Goal: Transaction & Acquisition: Purchase product/service

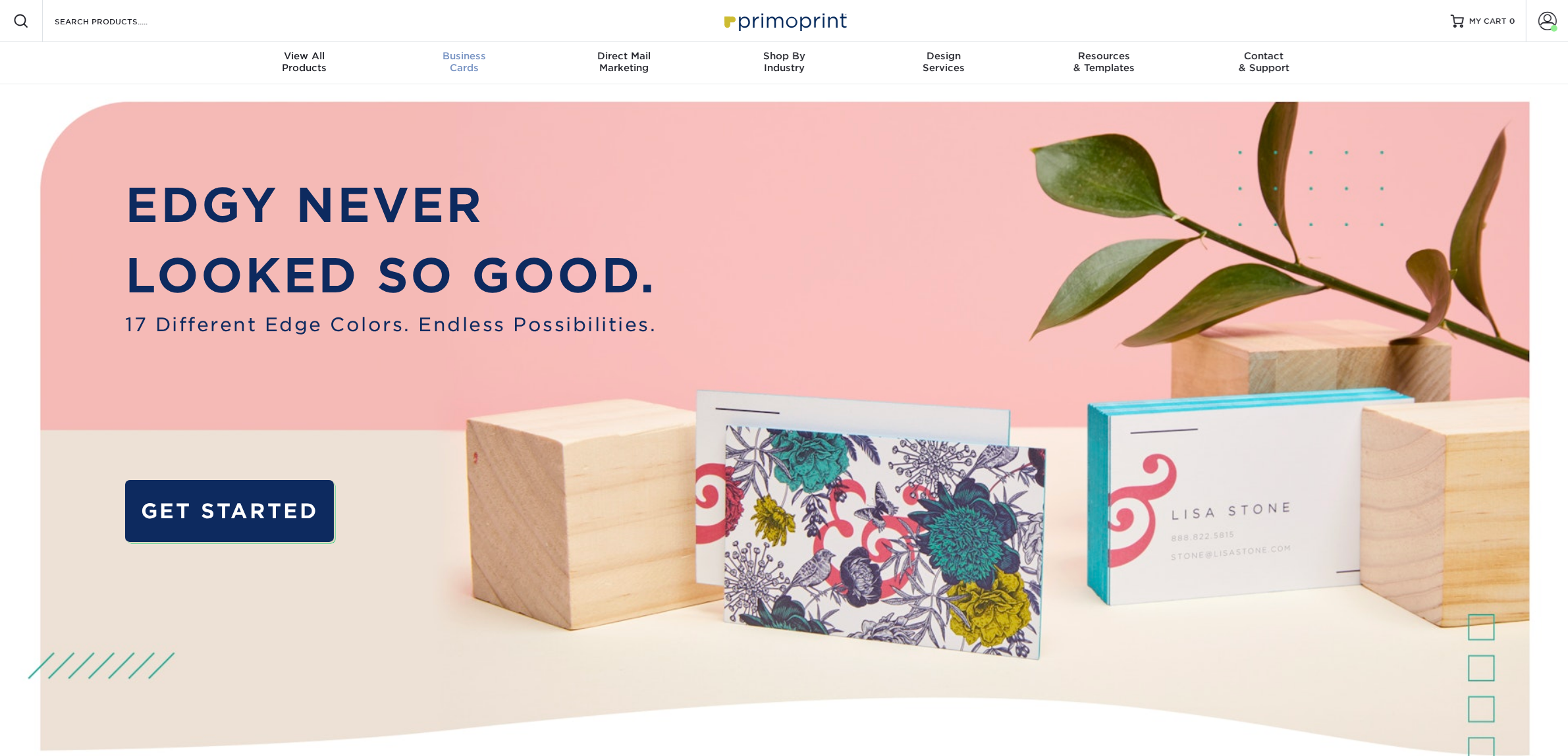
click at [477, 76] on link "Business Cards" at bounding box center [464, 63] width 160 height 42
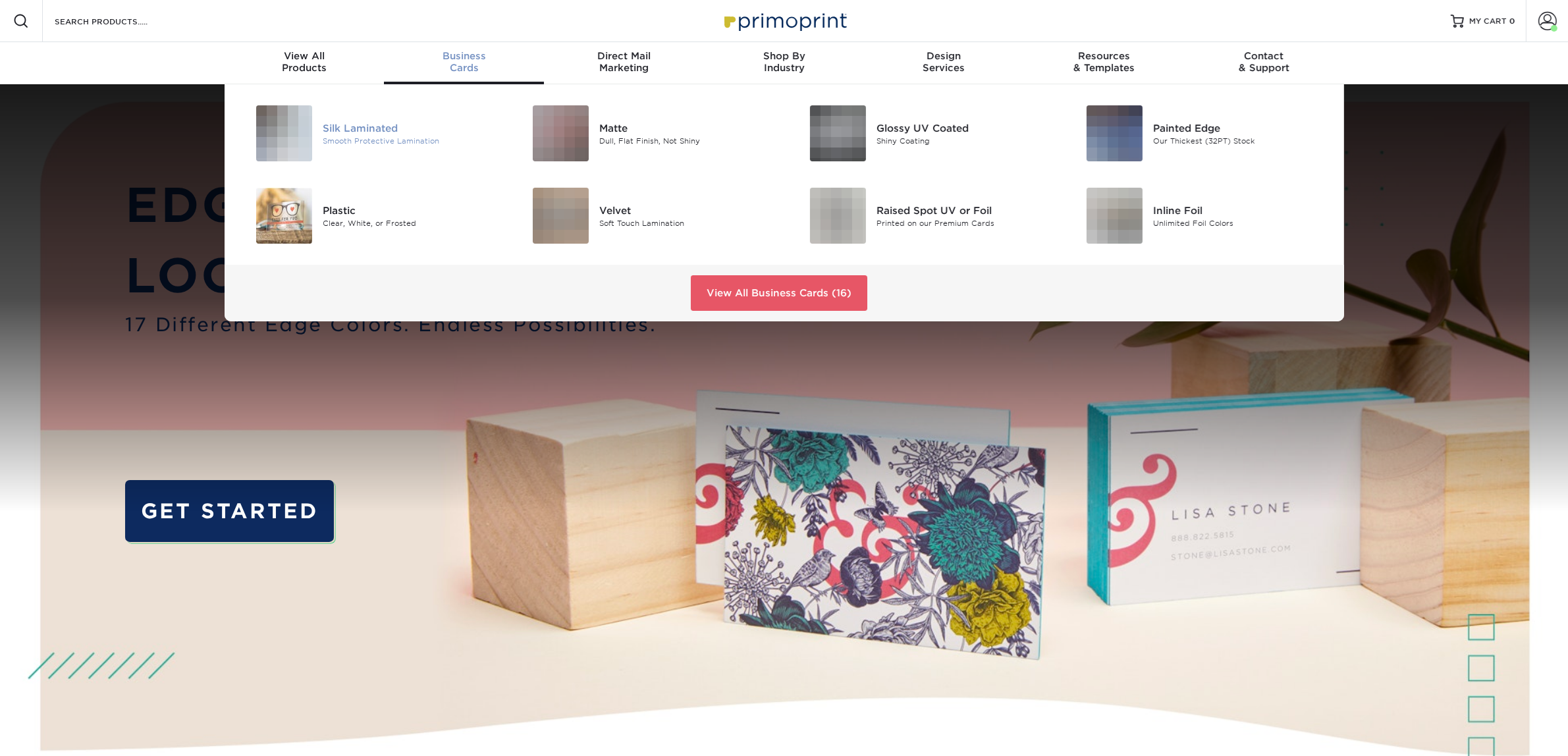
click at [403, 134] on div "Silk Laminated" at bounding box center [410, 127] width 174 height 14
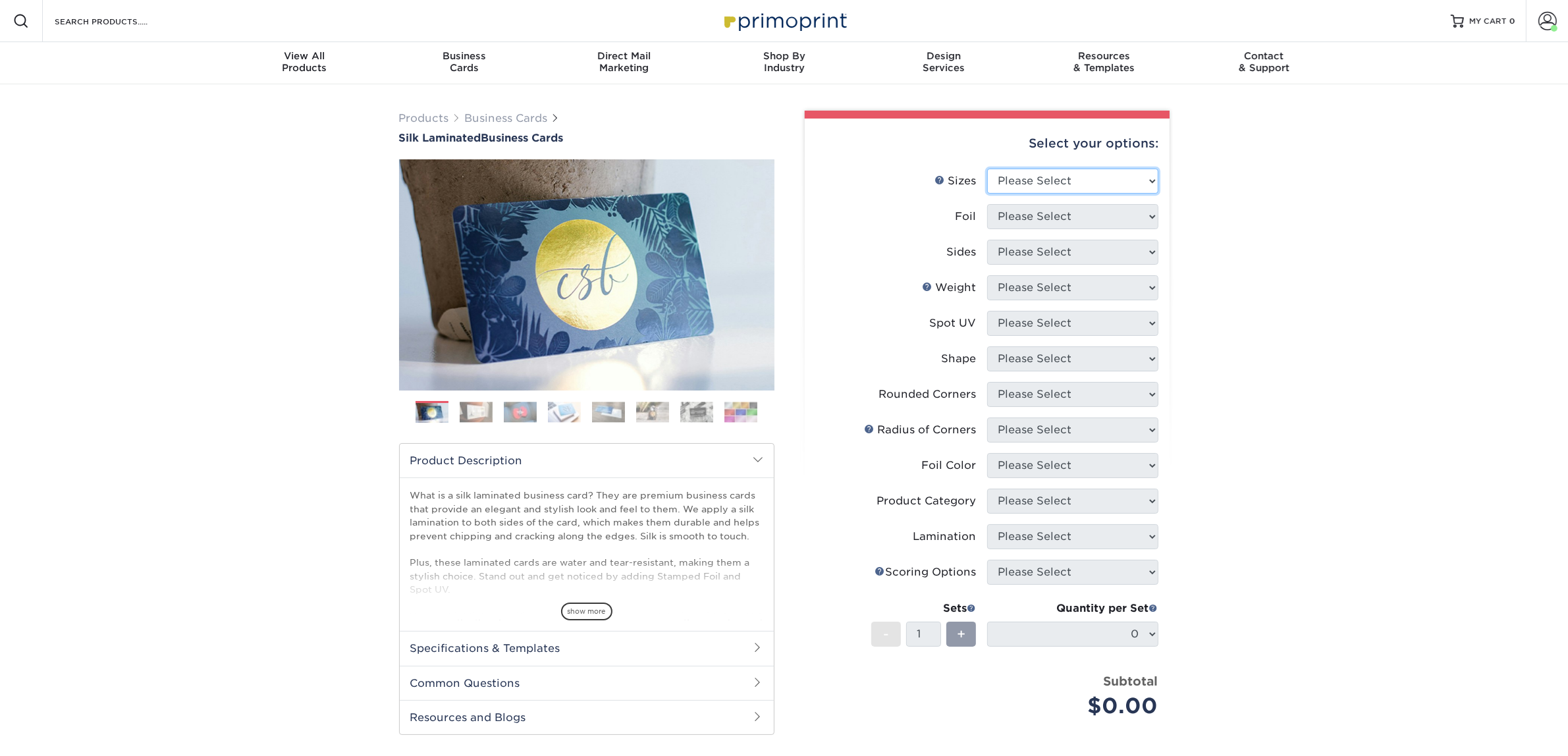
click at [1060, 182] on select "Please Select 1.5" x 3.5" - Mini 1.75" x 3.5" - Mini 2" x 2" - Square 2" x 3" -…" at bounding box center [1072, 182] width 171 height 25
select select "2.00x3.50"
click at [987, 169] on select "Please Select 1.5" x 3.5" - Mini 1.75" x 3.5" - Mini 2" x 2" - Square 2" x 3" -…" at bounding box center [1072, 182] width 171 height 25
click at [1023, 220] on select "Please Select Yes No" at bounding box center [1072, 217] width 171 height 25
select select "0"
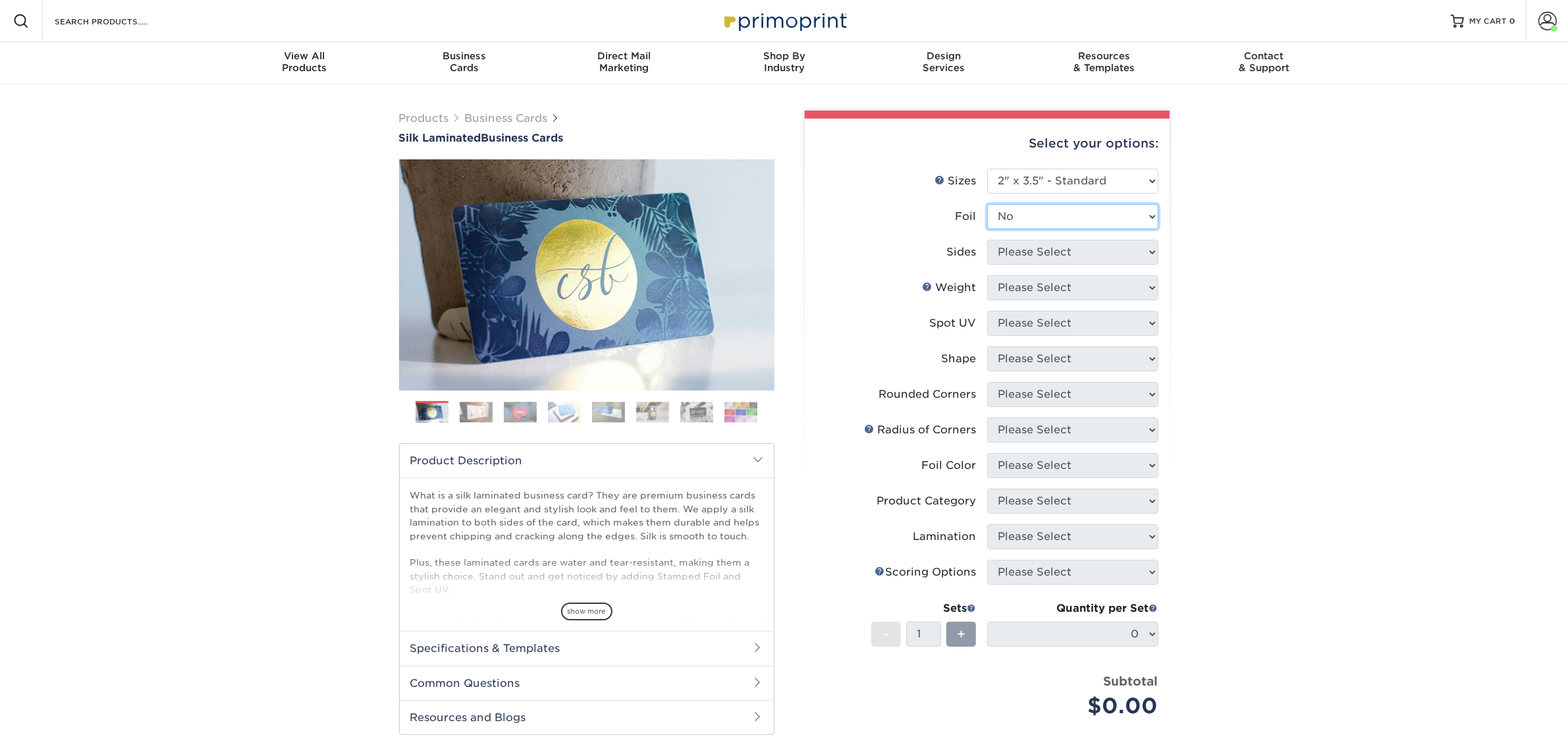
click at [987, 204] on select "Please Select Yes No" at bounding box center [1072, 217] width 171 height 25
click at [1020, 255] on select "Please Select Print Both Sides Print Front Only" at bounding box center [1072, 252] width 171 height 25
select select "13abbda7-1d64-4f25-8bb2-c179b224825d"
click at [987, 240] on select "Please Select Print Both Sides Print Front Only" at bounding box center [1072, 252] width 171 height 25
click at [1018, 289] on select "Please Select 16PT" at bounding box center [1072, 288] width 171 height 25
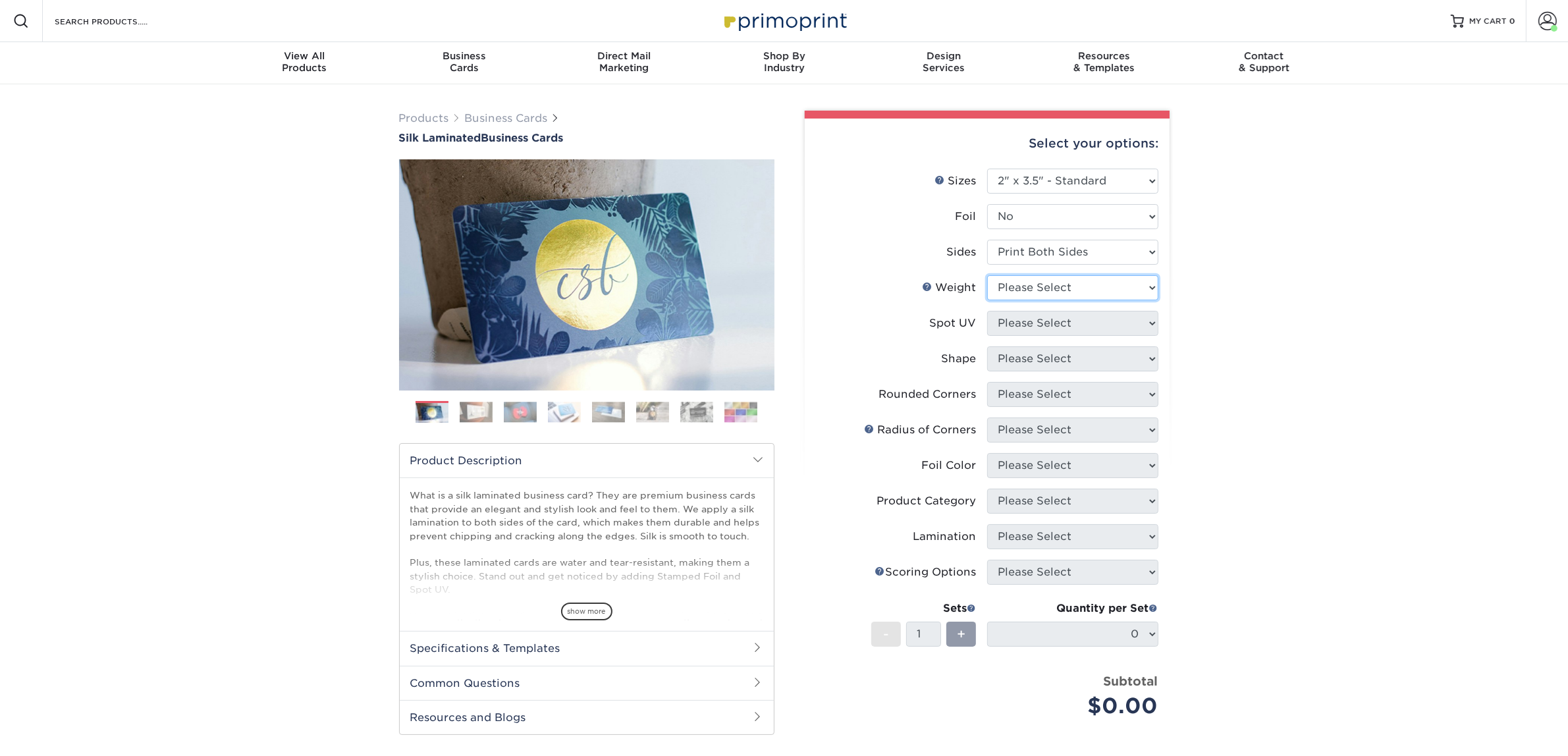
select select "16PT"
click at [987, 275] on select "Please Select 16PT" at bounding box center [1072, 288] width 171 height 25
click at [1028, 323] on select "Please Select No Spot UV Front and Back (Both Sides) Front Only Back Only" at bounding box center [1072, 324] width 171 height 25
select select "3"
click at [987, 311] on select "Please Select No Spot UV Front and Back (Both Sides) Front Only Back Only" at bounding box center [1072, 324] width 171 height 25
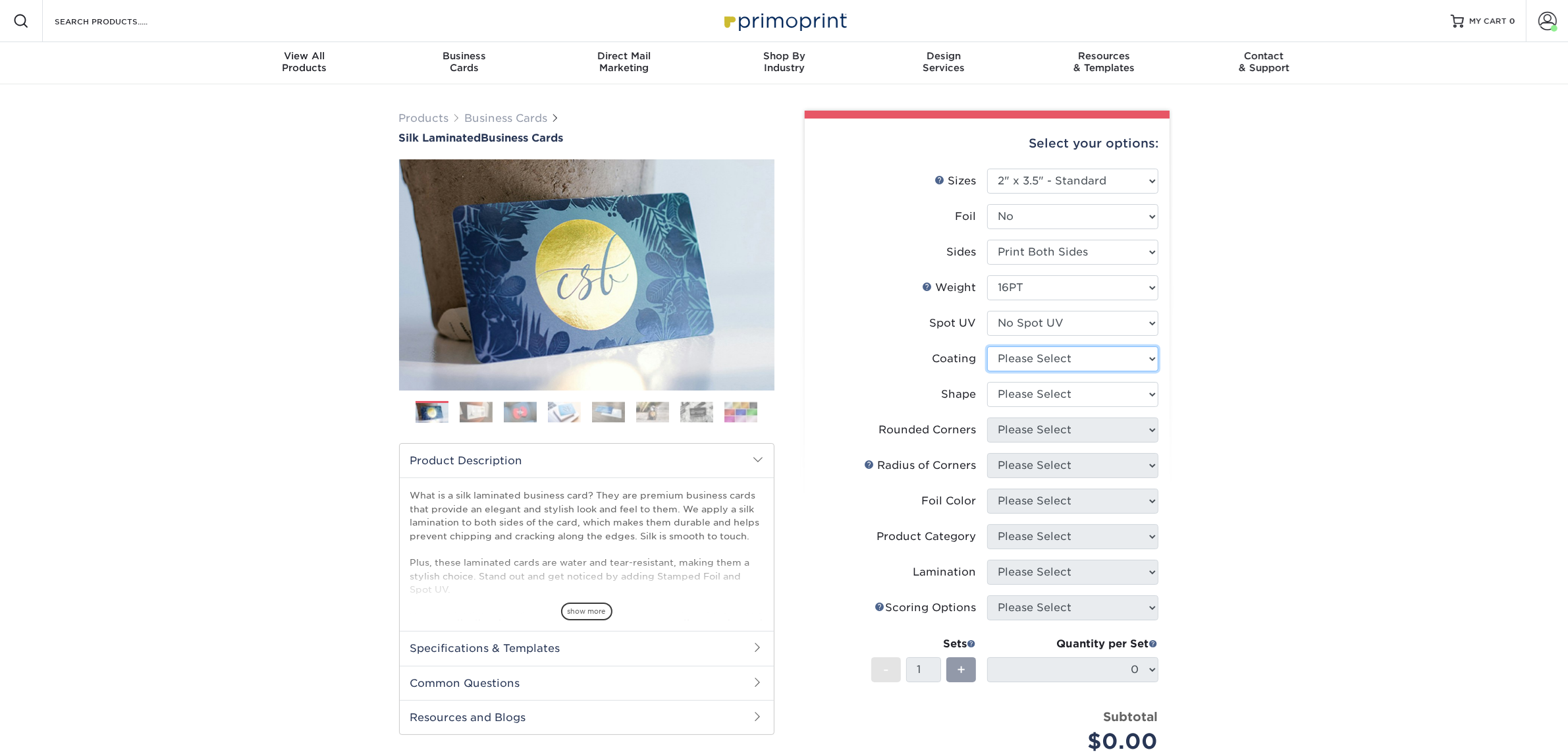
click at [1048, 363] on select at bounding box center [1072, 359] width 171 height 25
select select "3e7618de-abca-4bda-9f97-8b9129e913d8"
click at [987, 346] on select at bounding box center [1072, 359] width 171 height 25
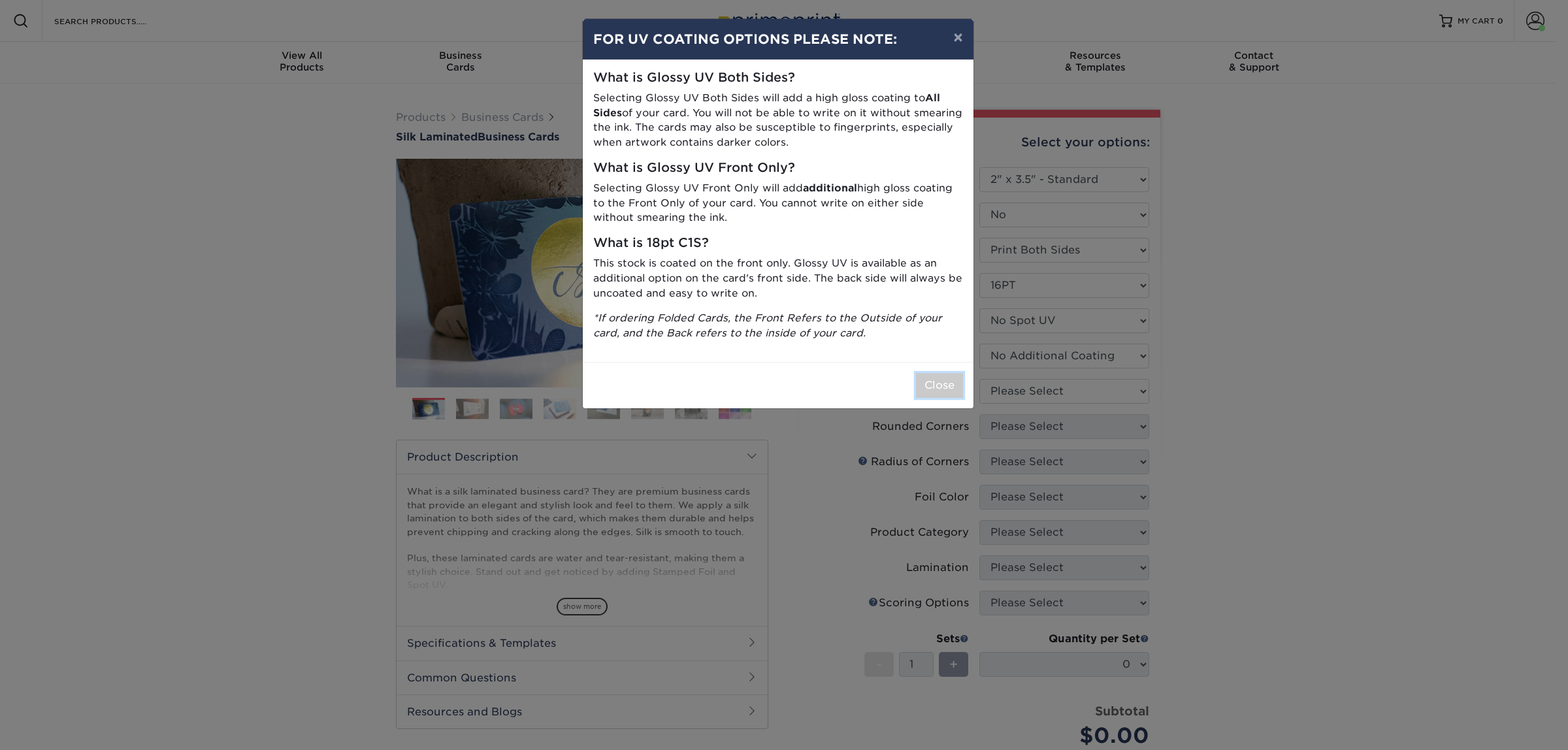
click at [937, 391] on button "Close" at bounding box center [939, 385] width 47 height 25
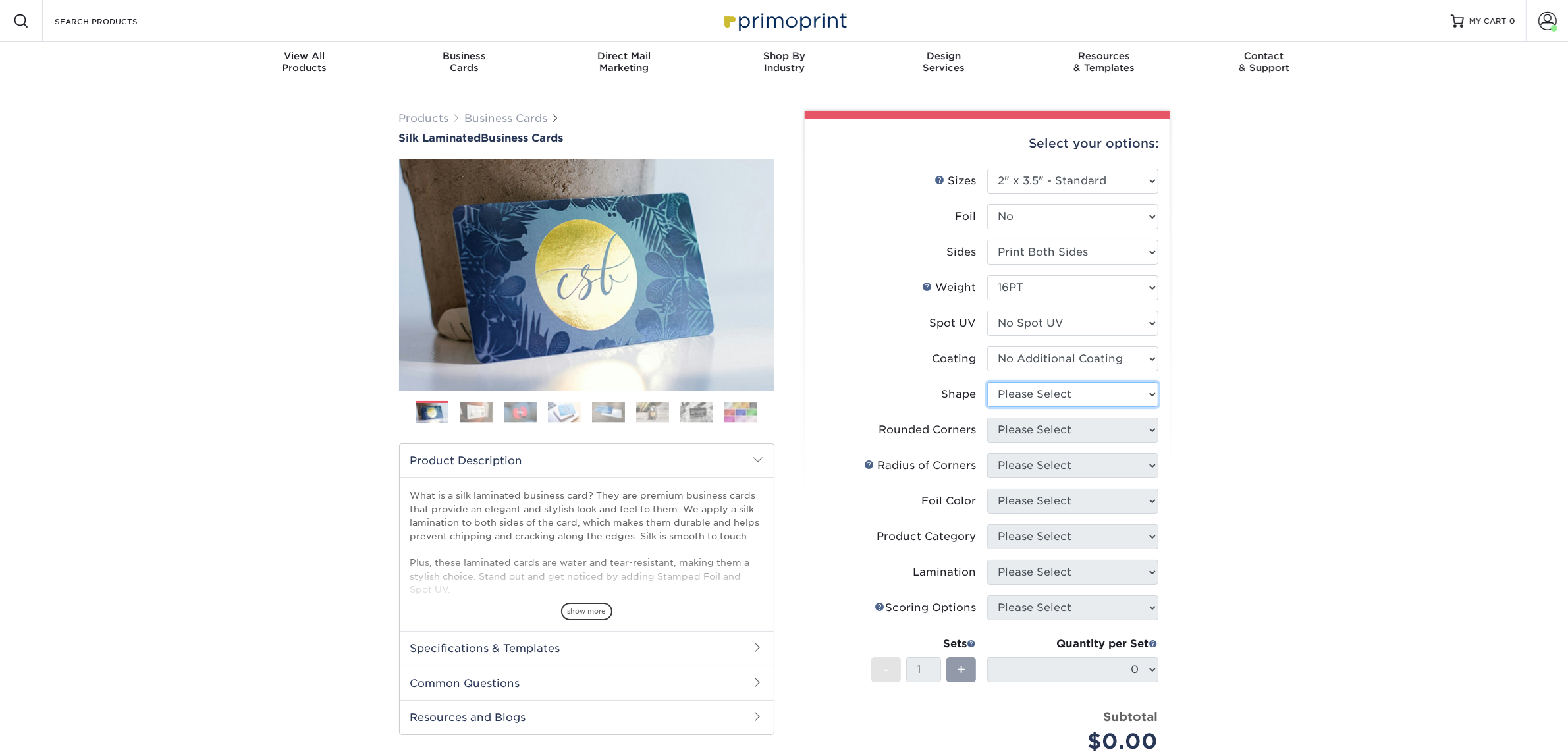
click at [1008, 385] on select "Please Select Standard Oval" at bounding box center [1072, 394] width 171 height 25
select select "standard"
click at [987, 382] on select "Please Select Standard Oval" at bounding box center [1072, 394] width 171 height 25
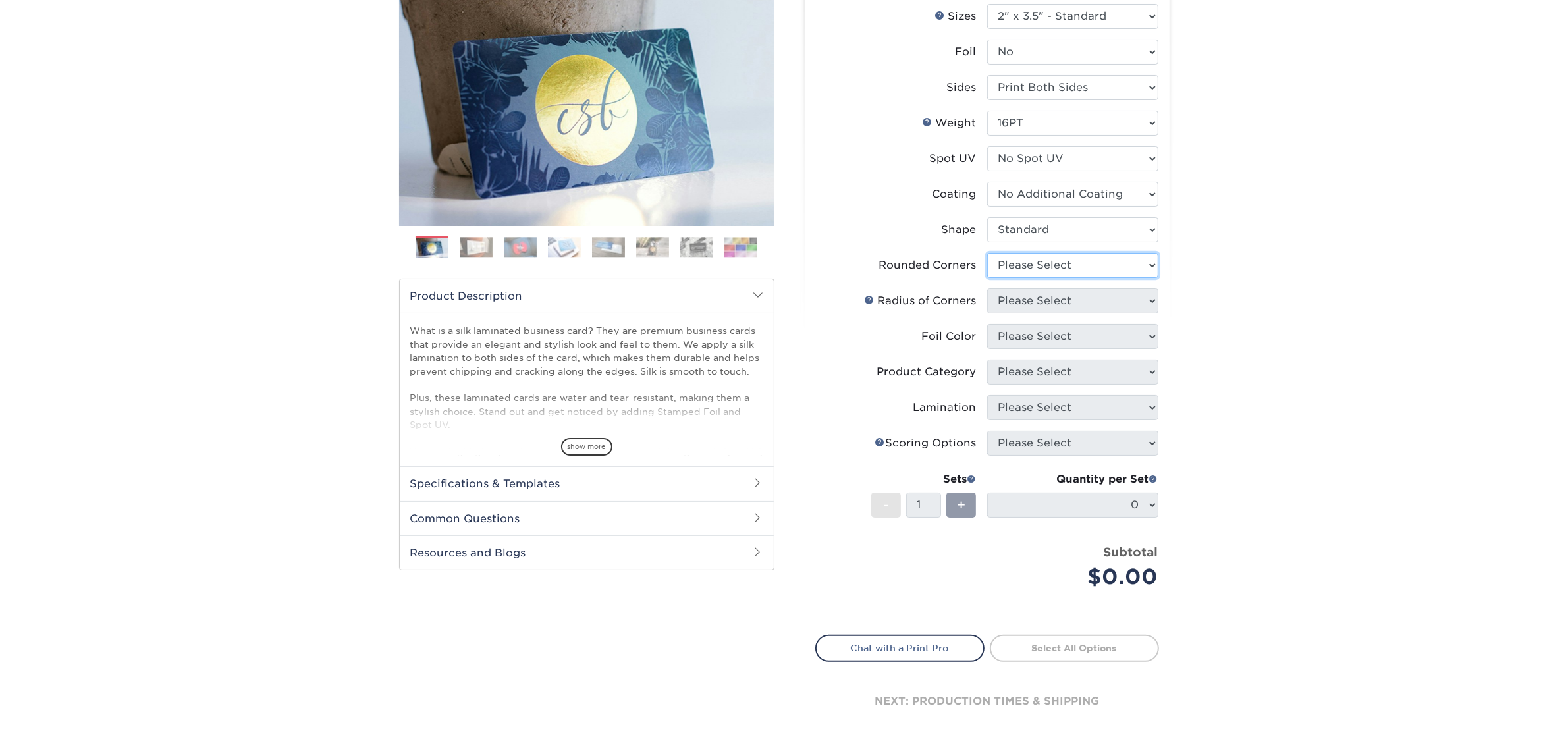
click at [1014, 260] on select "Please Select Yes - Round 2 Corners Yes - Round 4 Corners No" at bounding box center [1072, 266] width 171 height 25
select select "0"
click at [987, 253] on select "Please Select Yes - Round 2 Corners Yes - Round 4 Corners No" at bounding box center [1072, 266] width 171 height 25
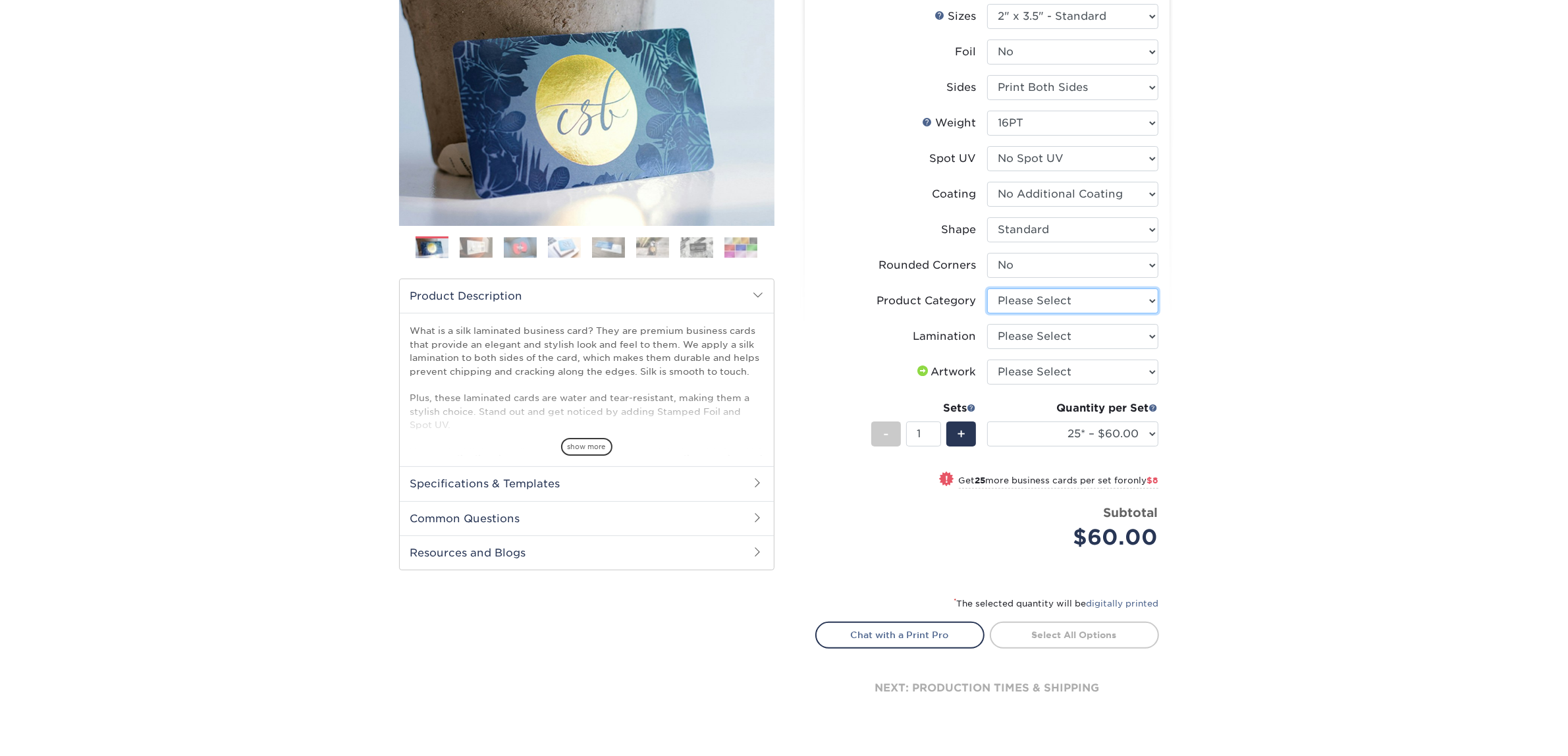
click at [1005, 300] on select "Please Select Business Cards" at bounding box center [1072, 301] width 171 height 25
select select "3b5148f1-0588-4f88-a218-97bcfdce65c1"
click at [987, 289] on select "Please Select Business Cards" at bounding box center [1072, 301] width 171 height 25
click at [1014, 334] on select "Please Select Silk" at bounding box center [1072, 336] width 171 height 25
select select "ccacb42f-45f7-42d3-bbd3-7c8421cf37f0"
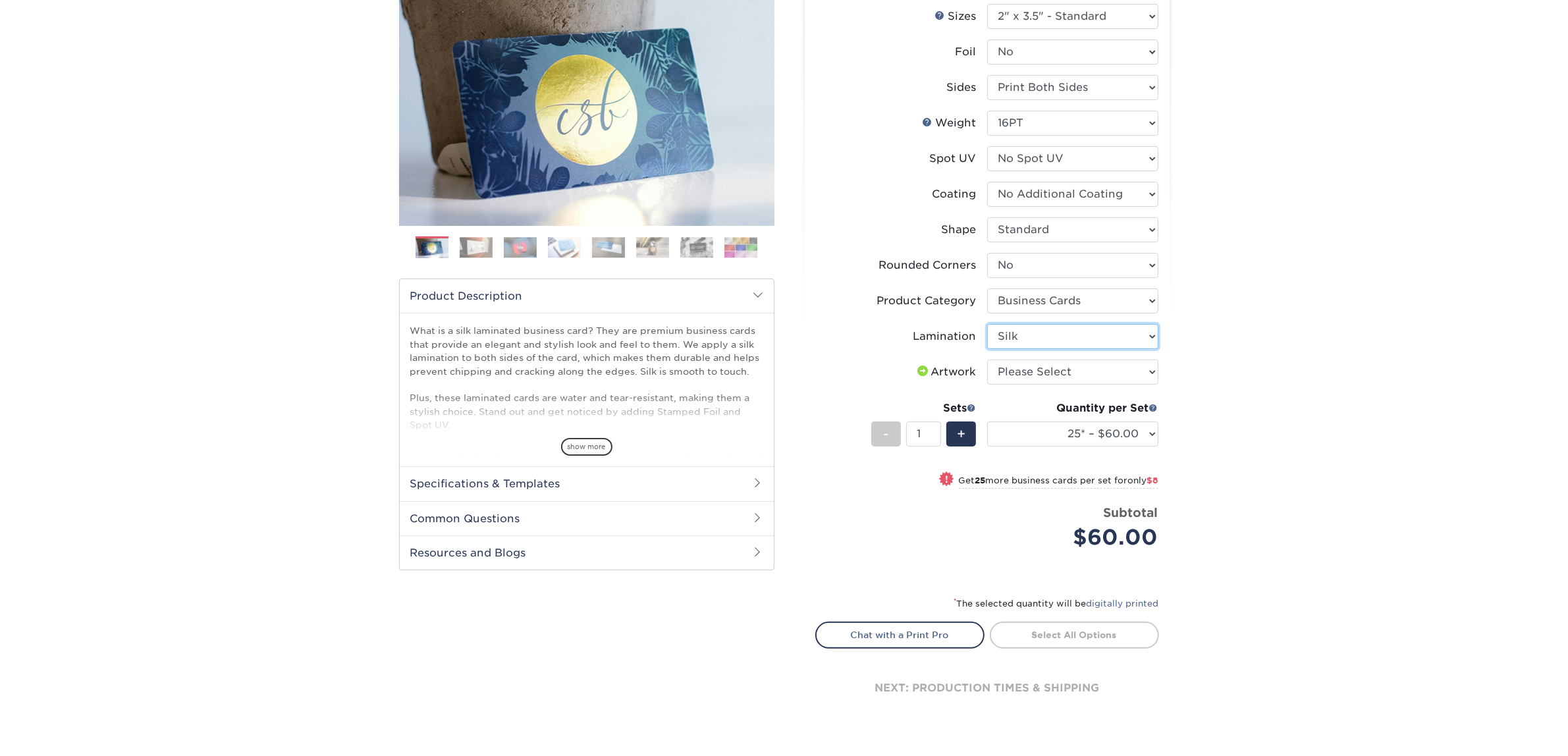
click at [987, 324] on select "Please Select Silk" at bounding box center [1072, 336] width 171 height 25
click at [1015, 370] on select "Please Select I will upload files I need a design - $100" at bounding box center [1072, 372] width 171 height 25
select select "upload"
click at [987, 359] on select "Please Select I will upload files I need a design - $100" at bounding box center [1072, 372] width 171 height 25
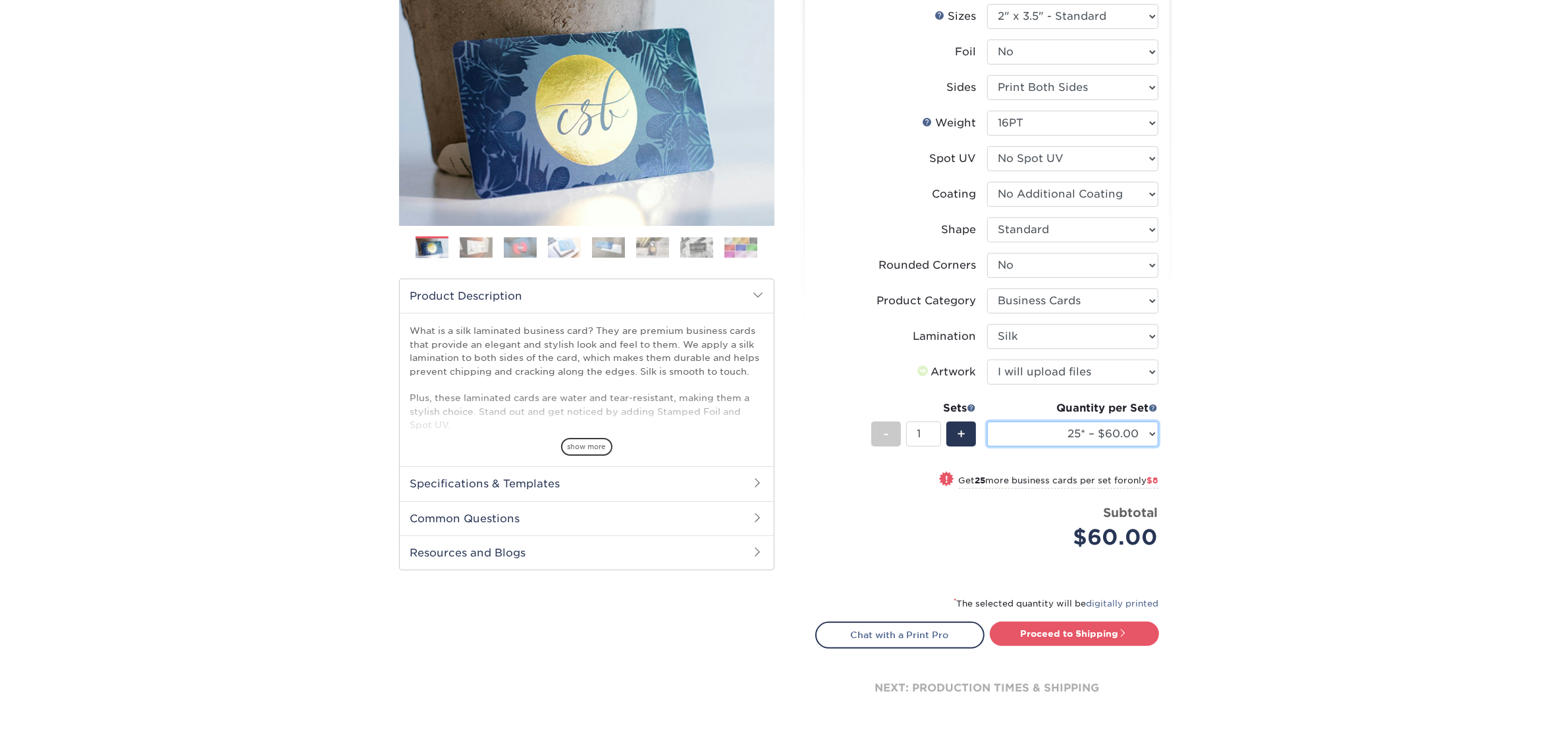
click at [1019, 432] on select "25* – $60.00 50* – $68.00 75* – $76.00 100* – $84.00 250* – $92.00 500 – $96.00…" at bounding box center [1072, 434] width 171 height 25
select select "50* – $68.00"
click at [987, 421] on select "25* – $60.00 50* – $68.00 75* – $76.00 100* – $84.00 250* – $92.00 500 – $96.00…" at bounding box center [1072, 434] width 171 height 25
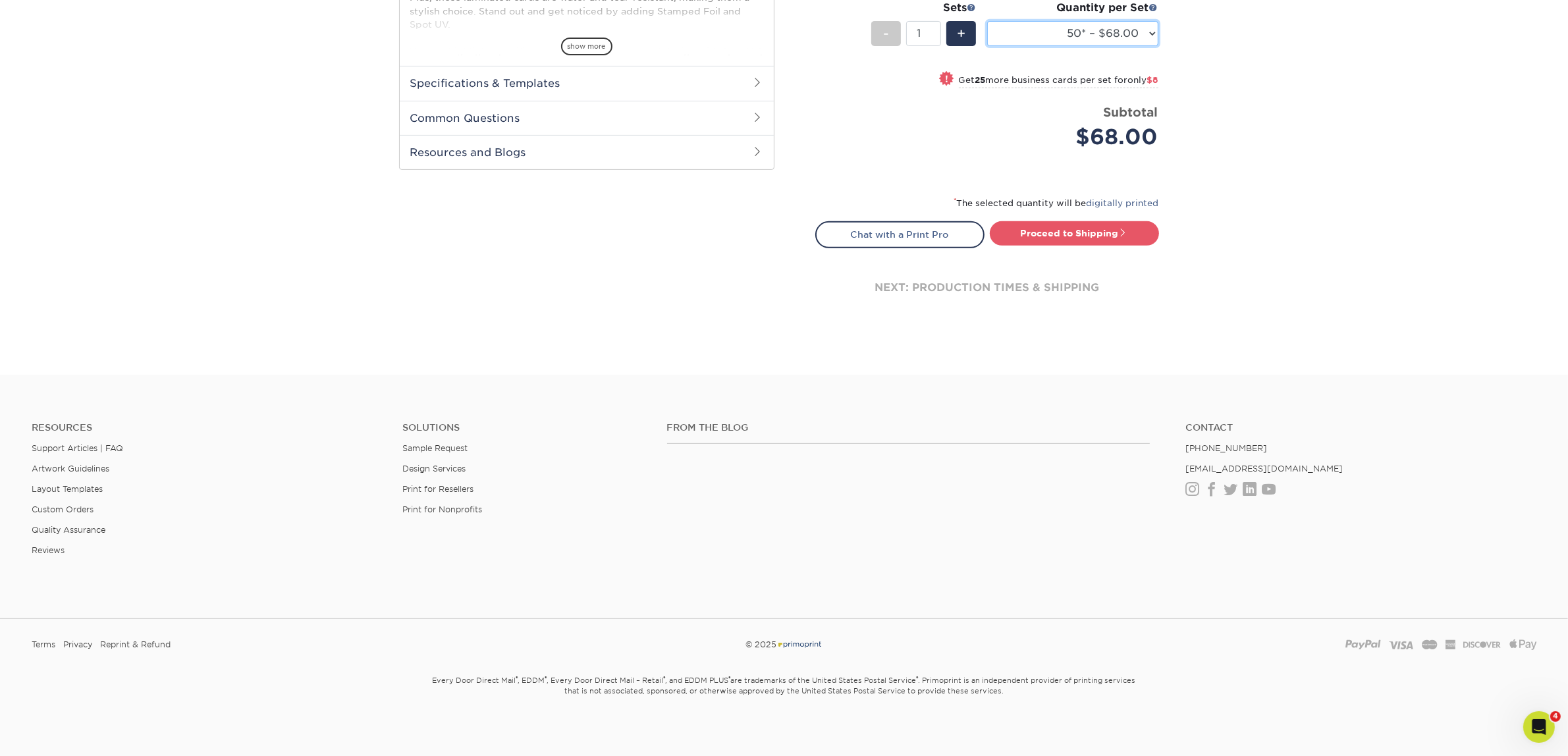
scroll to position [0, 0]
click at [1014, 231] on link "Proceed to Shipping" at bounding box center [1074, 233] width 169 height 24
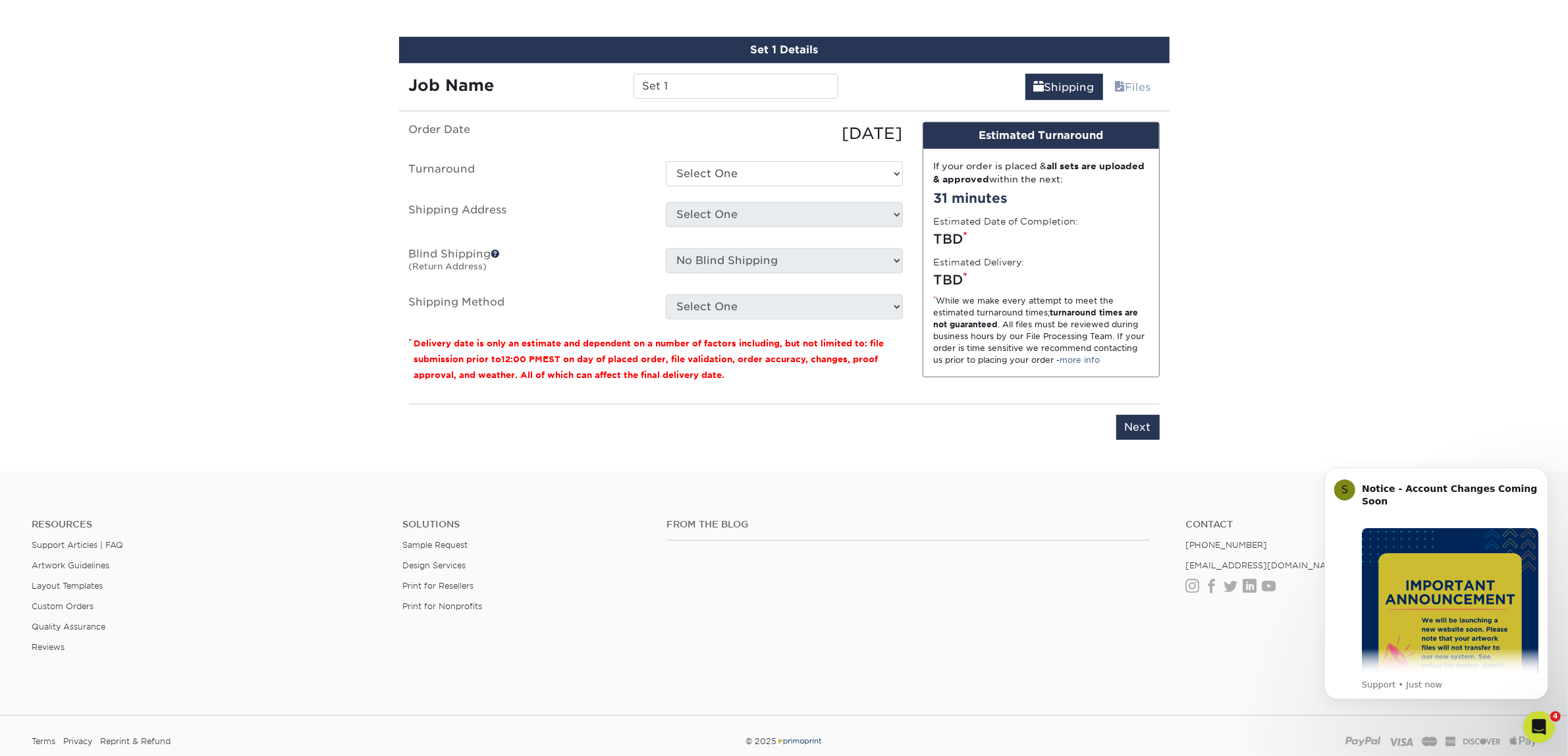
scroll to position [820, 0]
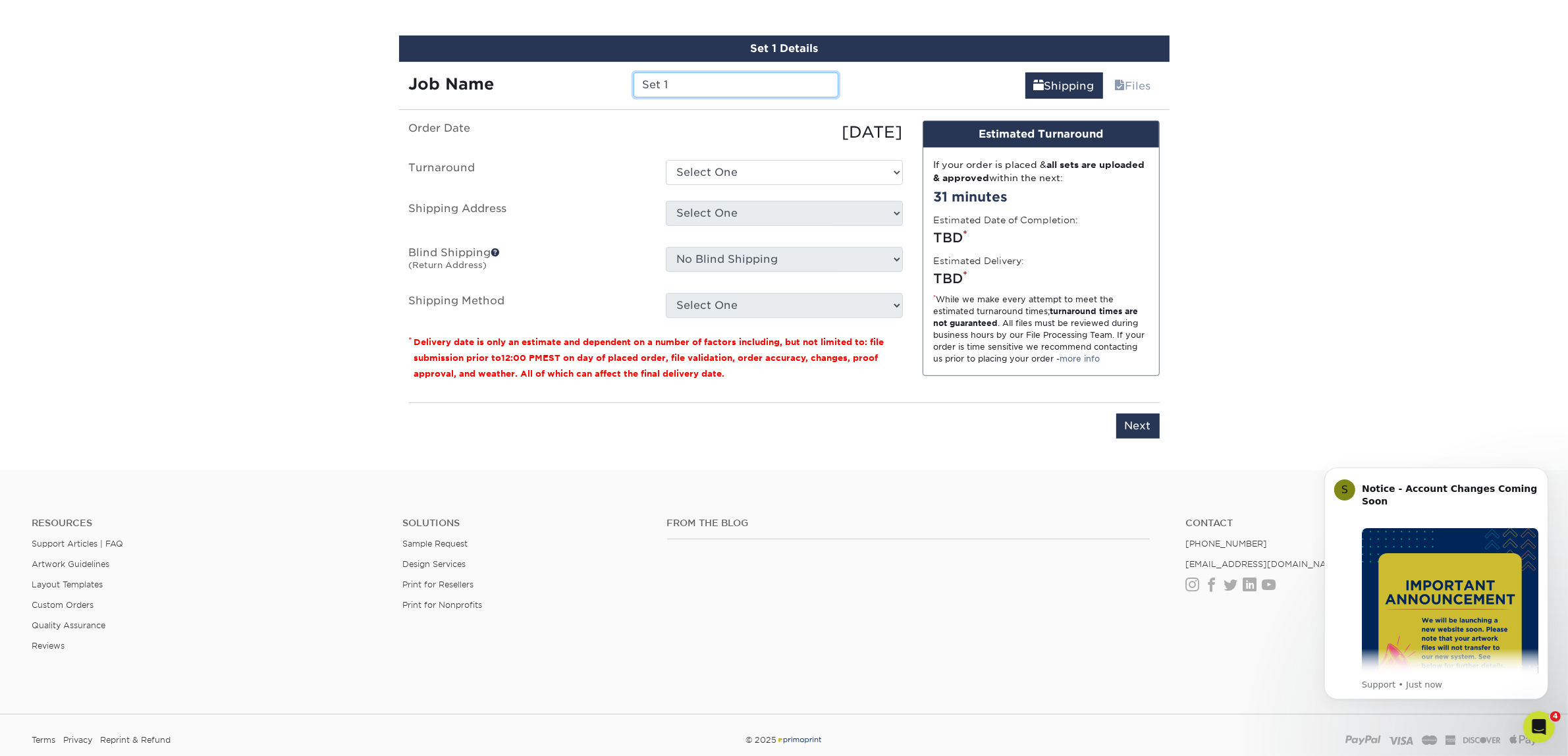
drag, startPoint x: 678, startPoint y: 83, endPoint x: 622, endPoint y: 88, distance: 56.2
click at [622, 88] on div "Job Name Set 1" at bounding box center [624, 85] width 449 height 25
click at [688, 84] on input "Set 1" at bounding box center [735, 85] width 205 height 25
drag, startPoint x: 688, startPoint y: 80, endPoint x: 637, endPoint y: 86, distance: 51.4
click at [637, 86] on input "Set 1" at bounding box center [735, 85] width 205 height 25
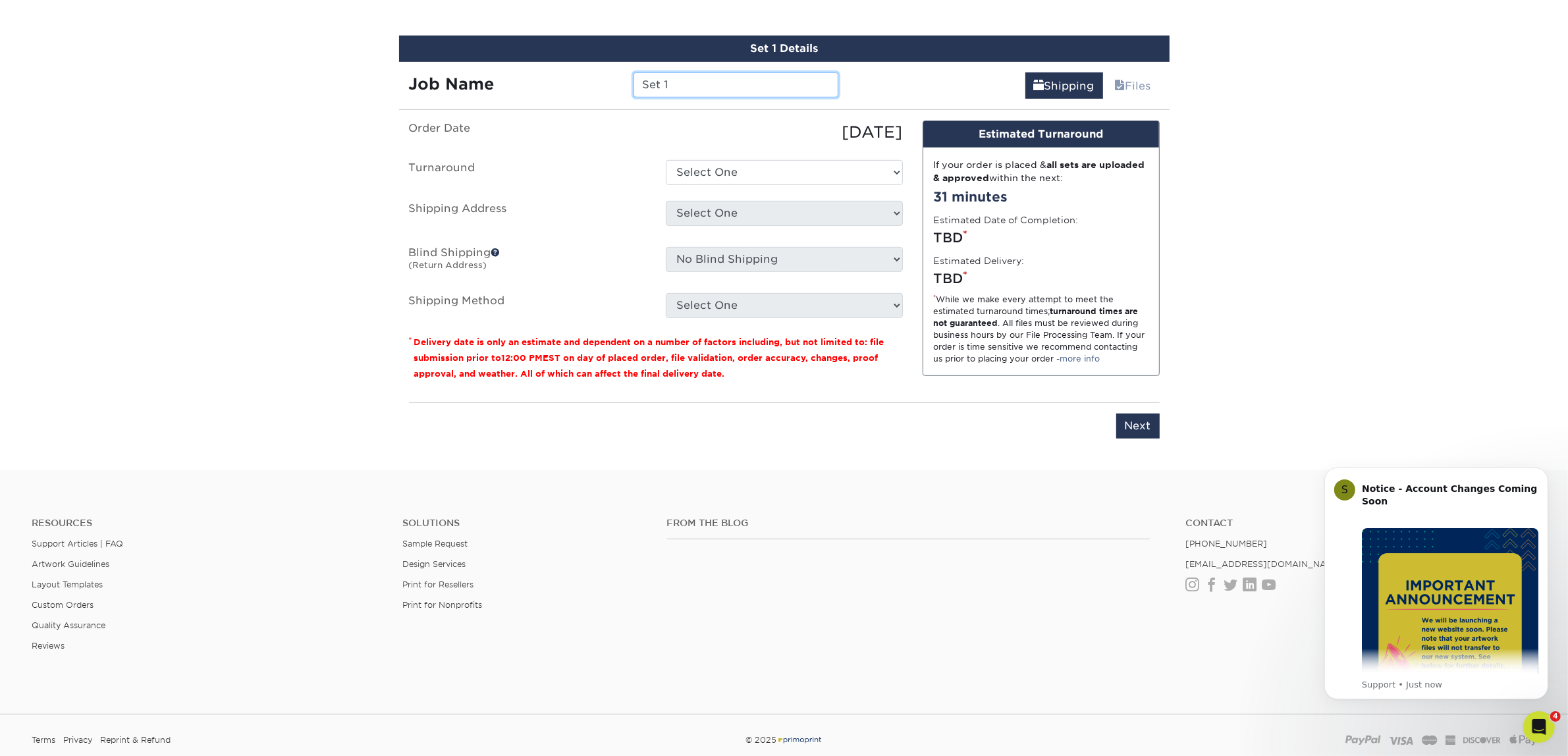
paste input "[PERSON_NAME]"
type input "[PERSON_NAME]"
click at [692, 163] on select "Select One 2-4 Business Days 2 Day Next Business Day" at bounding box center [784, 173] width 237 height 25
select select "7f31b32a-ec12-4eac-8c83-7b9a9183acd8"
click at [666, 160] on select "Select One 2-4 Business Days 2 Day Next Business Day" at bounding box center [784, 173] width 237 height 25
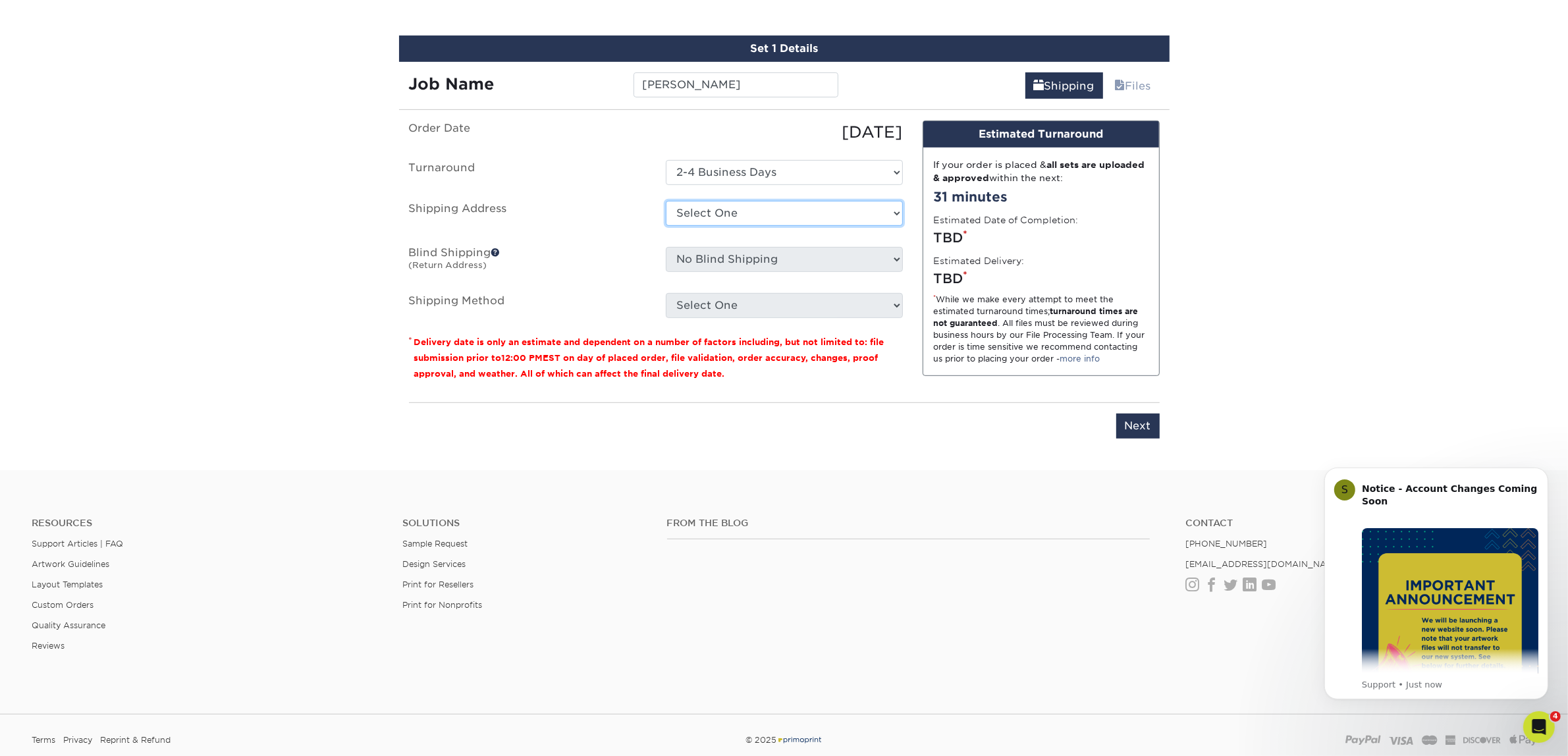
click at [714, 206] on select "Select One Atlanta Office Austin Office Dallas Office Dallas Office NEW Denver …" at bounding box center [784, 214] width 237 height 25
select select "192169"
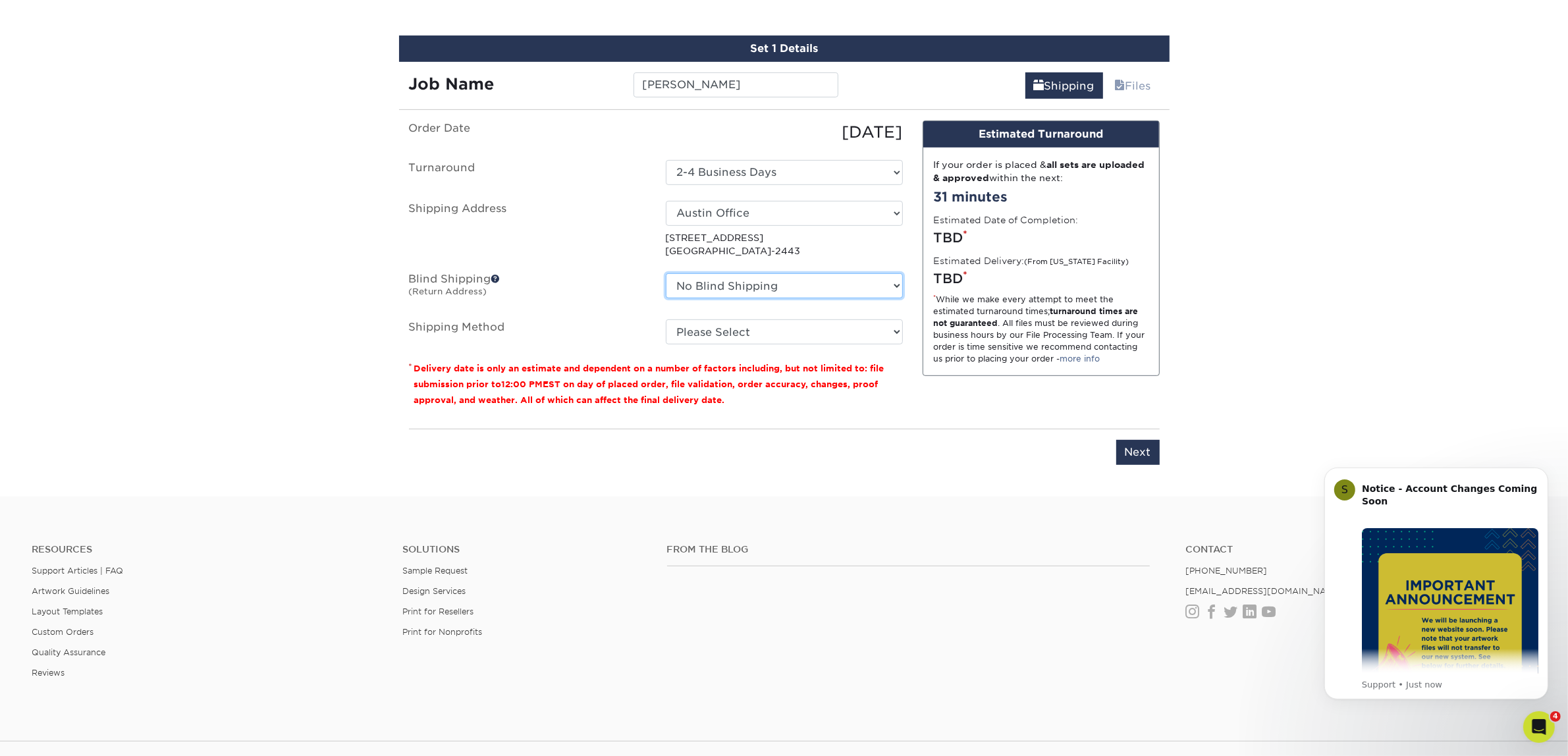
click at [743, 289] on select "No Blind Shipping Atlanta Office Austin Office Dallas Office Dallas Office NEW …" at bounding box center [784, 286] width 237 height 25
click at [666, 273] on select "No Blind Shipping Atlanta Office Austin Office Dallas Office Dallas Office NEW …" at bounding box center [784, 286] width 237 height 25
click at [726, 319] on select "Please Select Ground Shipping (+$7.84) 3 Day Shipping Service (+$15.38) 2 Day A…" at bounding box center [784, 332] width 237 height 25
select select "03"
click at [666, 319] on select "Please Select Ground Shipping (+$7.84) 3 Day Shipping Service (+$15.38) 2 Day A…" at bounding box center [784, 332] width 237 height 25
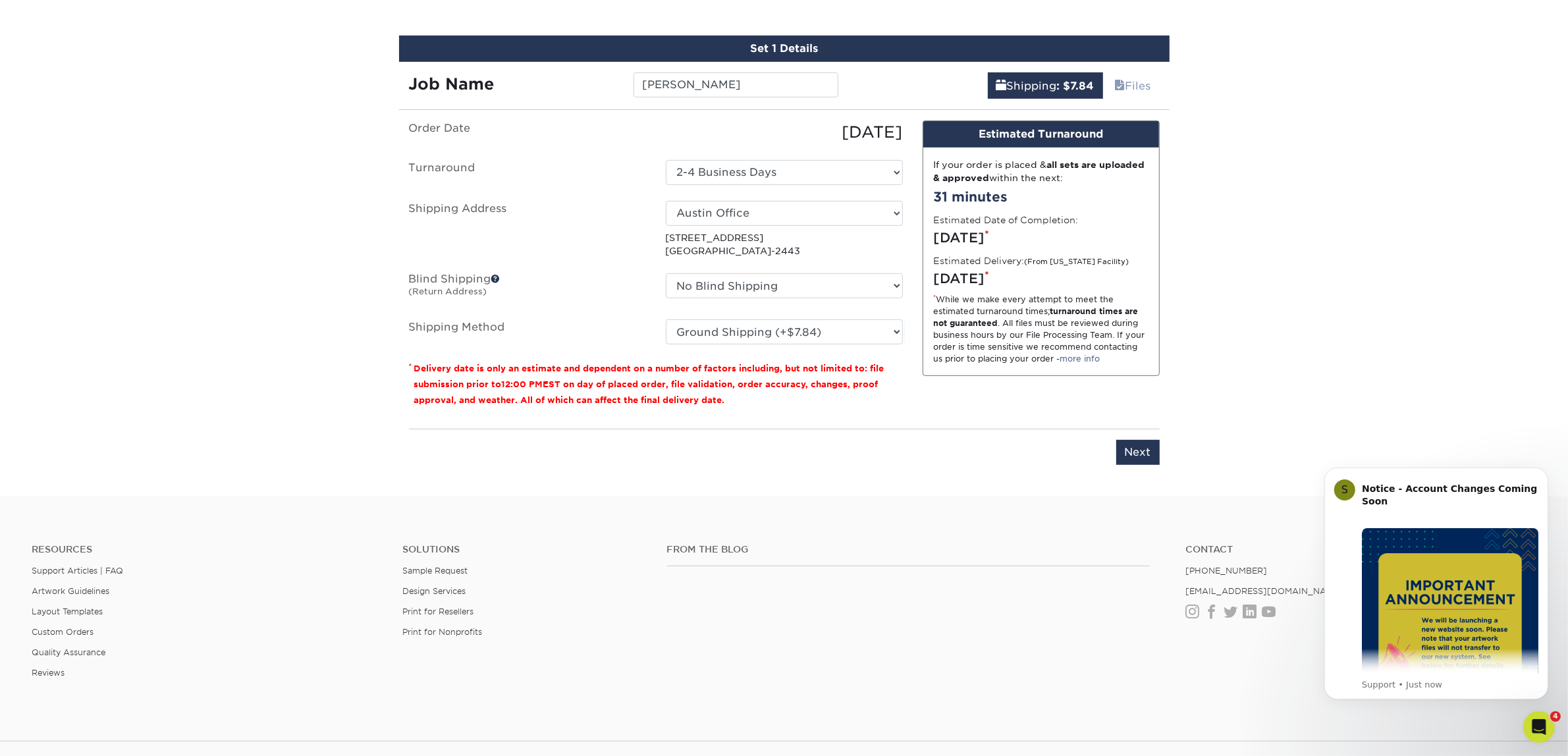
click at [1111, 441] on div "Please enter job name and select desired turnaround time, shipping address and …" at bounding box center [784, 446] width 751 height 36
click at [1134, 446] on input "Next" at bounding box center [1138, 452] width 43 height 25
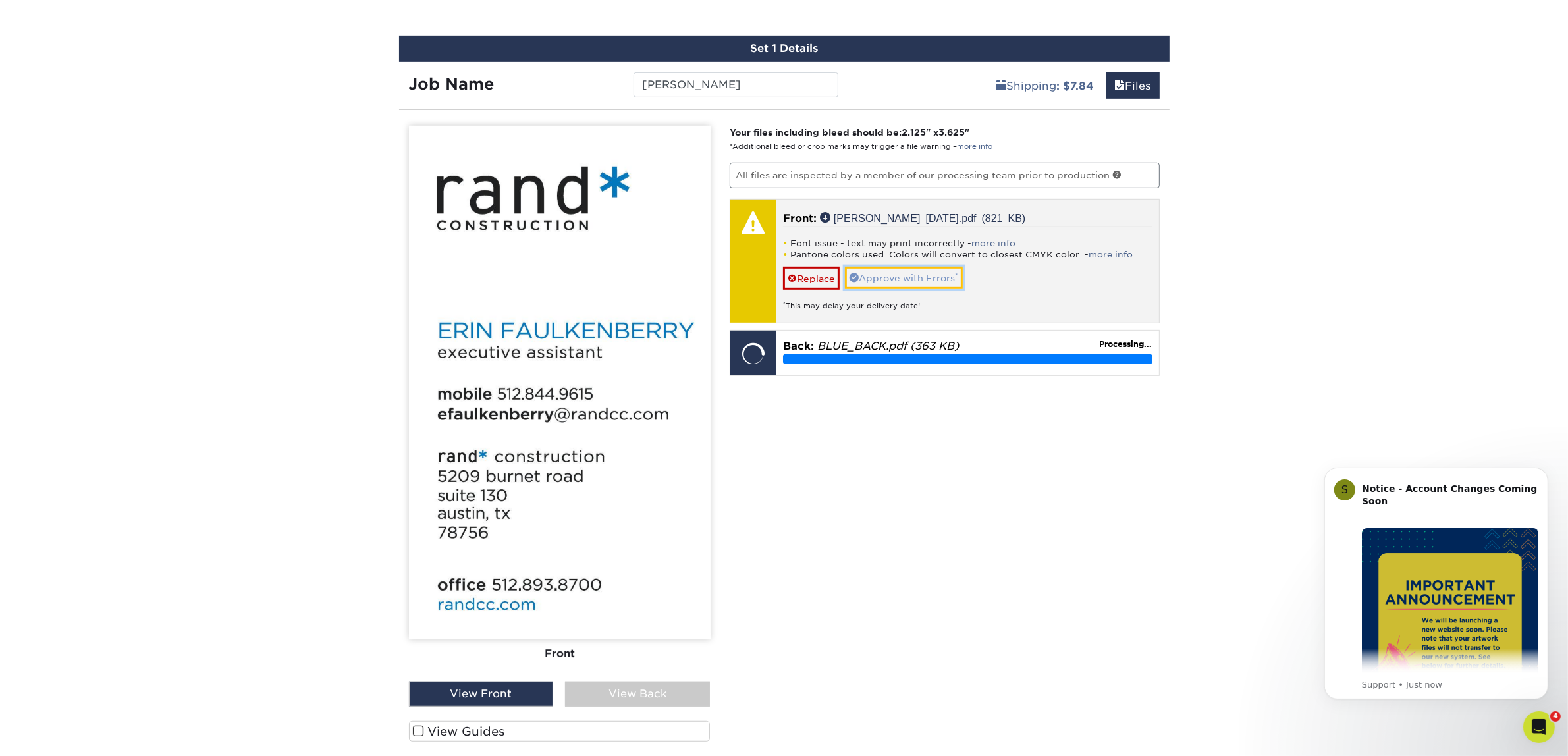
click at [911, 275] on link "Approve with Errors *" at bounding box center [903, 278] width 118 height 22
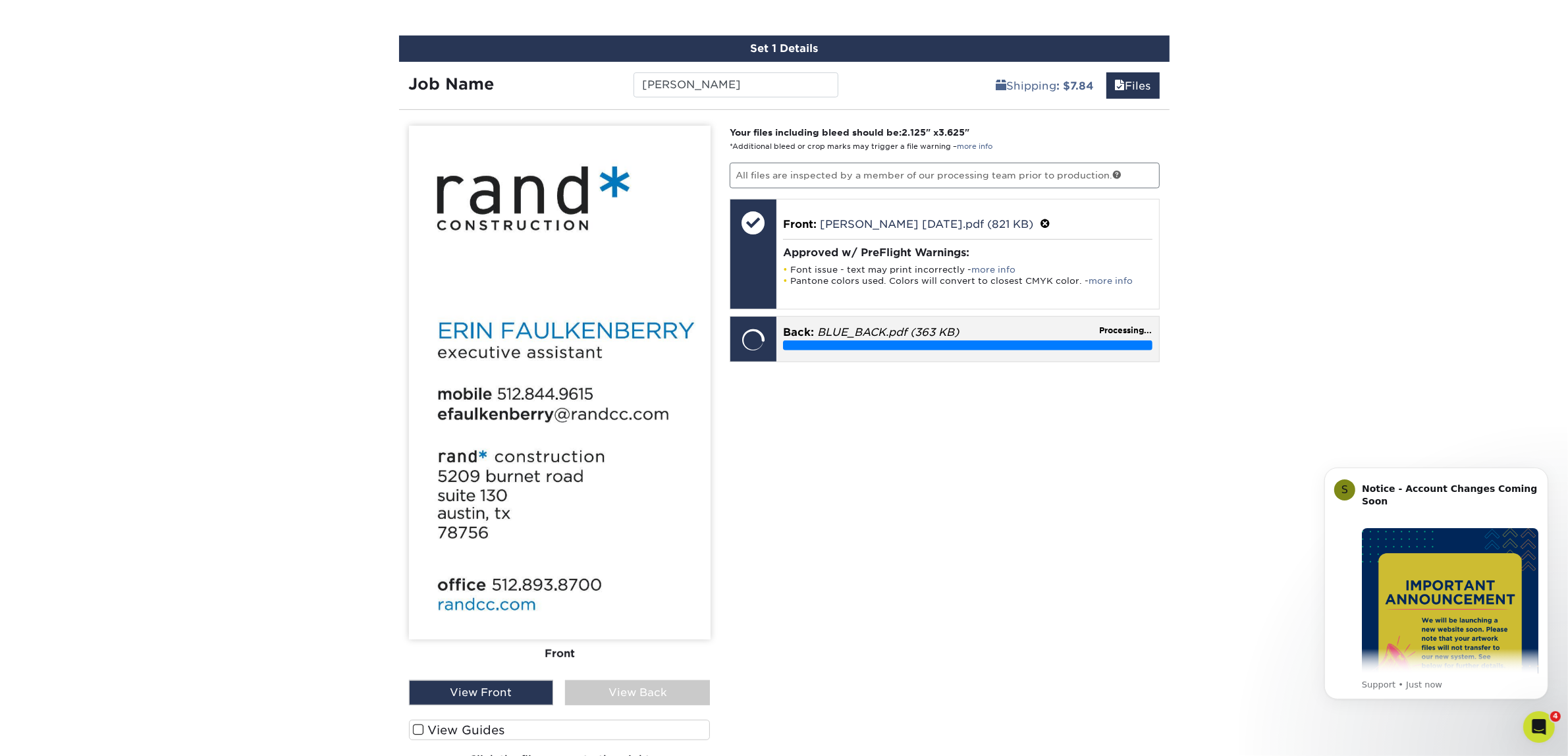
click at [897, 330] on em "BLUE_BACK.pdf (363 KB)" at bounding box center [888, 332] width 141 height 13
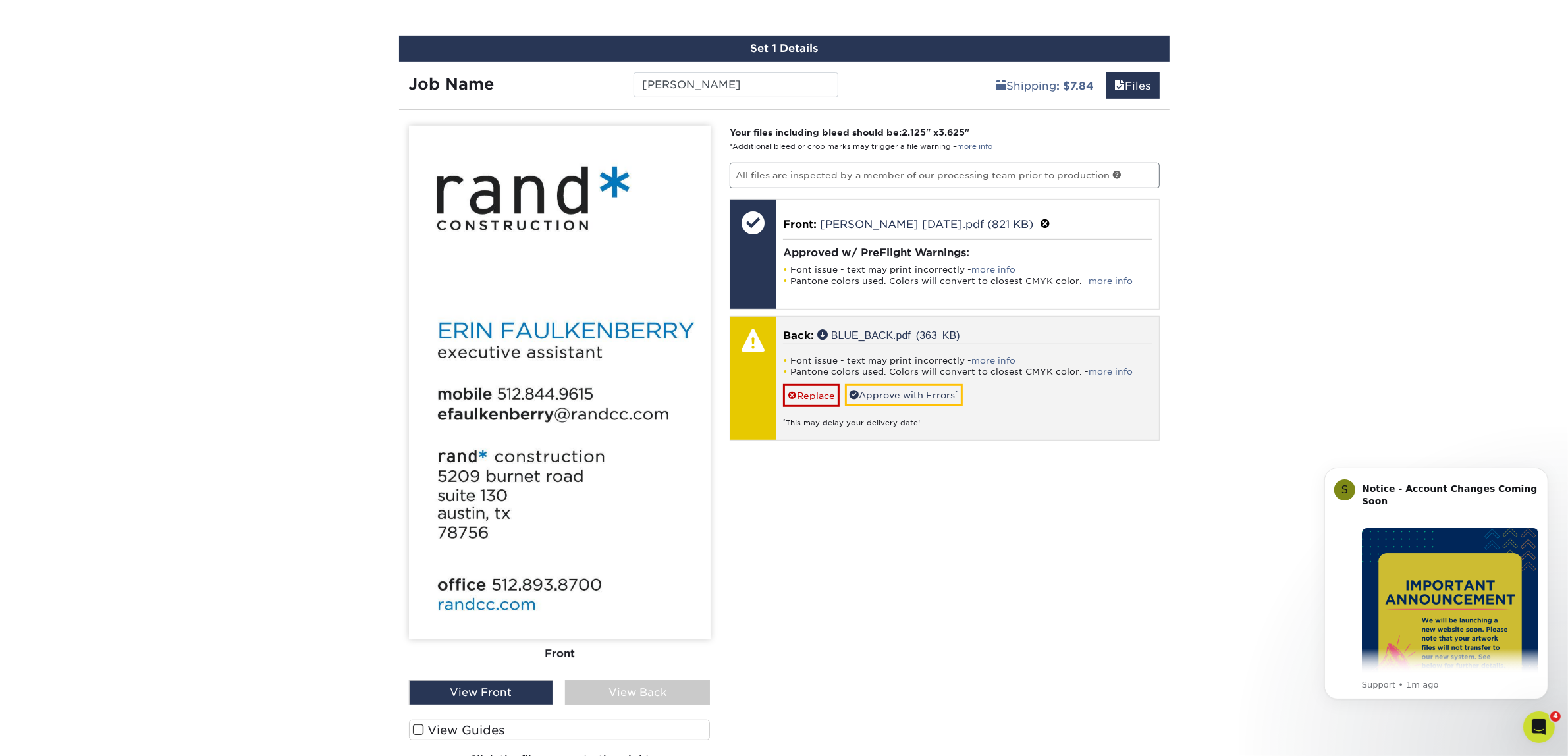
click at [873, 407] on div "* This may delay your delivery date!" at bounding box center [967, 417] width 369 height 22
click at [872, 389] on link "Approve with Errors *" at bounding box center [903, 395] width 118 height 22
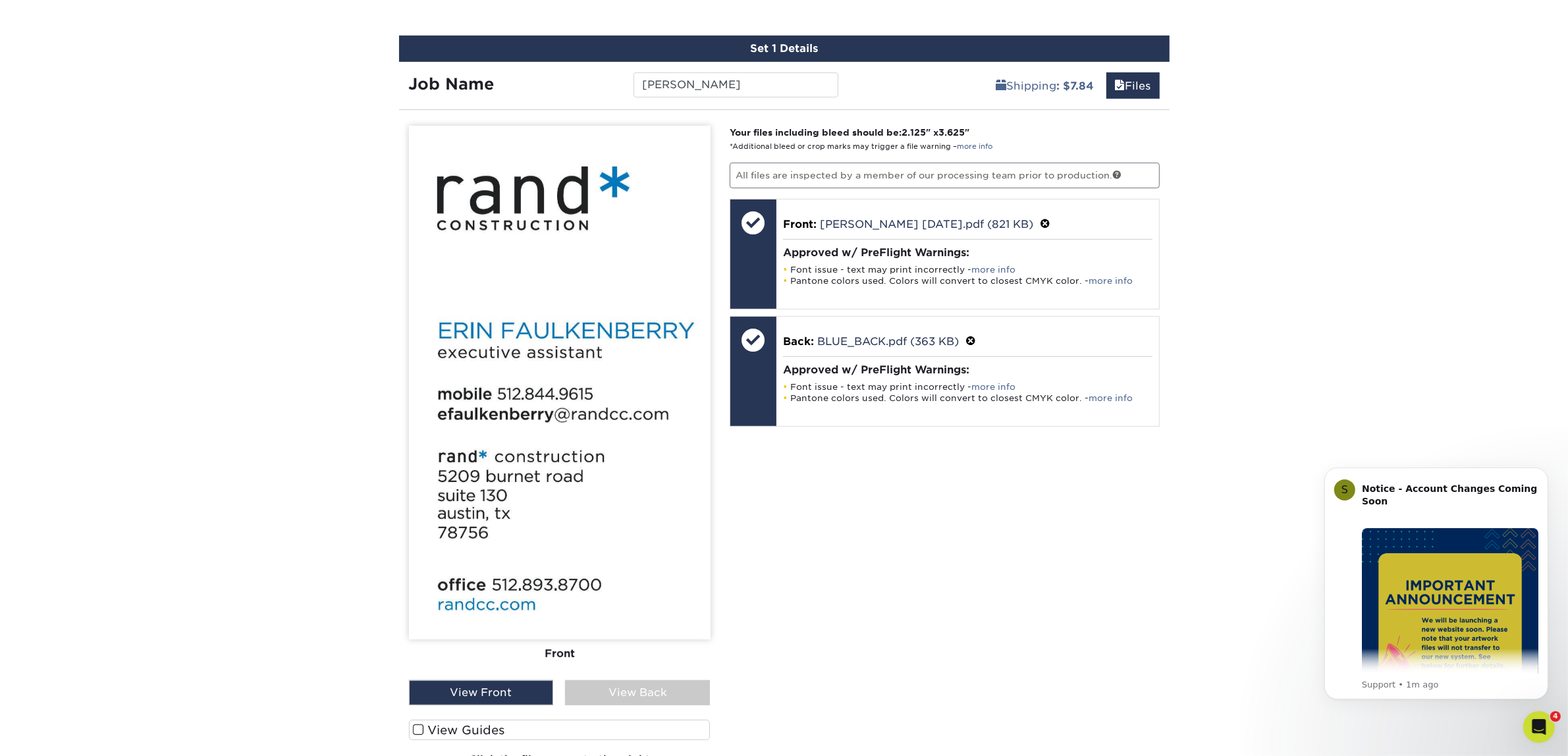
click at [631, 694] on div "View Back" at bounding box center [637, 693] width 145 height 25
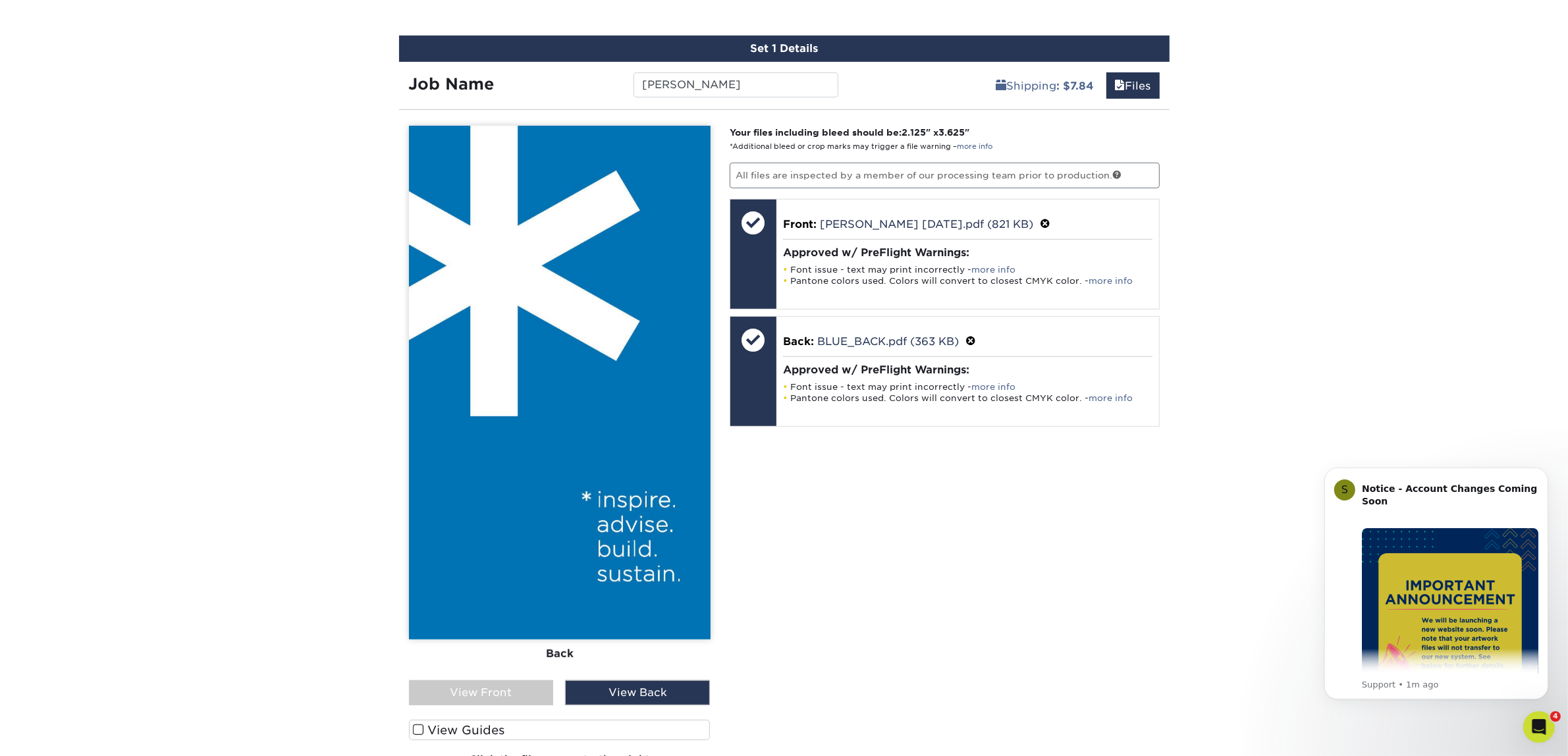
click at [548, 693] on div "View Front" at bounding box center [481, 693] width 145 height 25
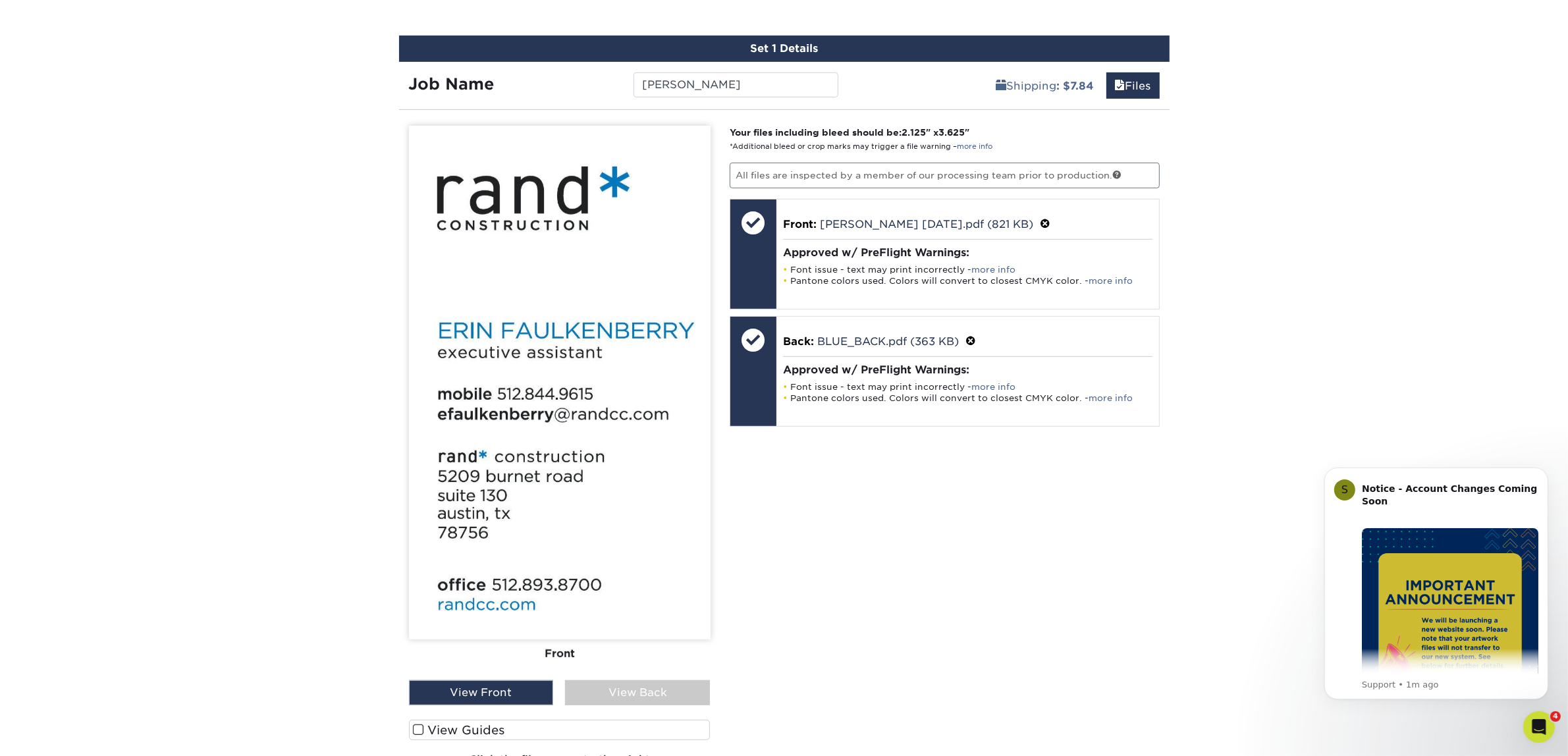
click at [996, 550] on div "Your files including bleed should be: 2.125 " x 3.625 " *Additional bleed or cr…" at bounding box center [944, 458] width 449 height 664
click at [836, 570] on div "Your files including bleed should be: 2.125 " x 3.625 " *Additional bleed or cr…" at bounding box center [944, 458] width 449 height 664
click at [643, 689] on div "View Back" at bounding box center [637, 693] width 145 height 25
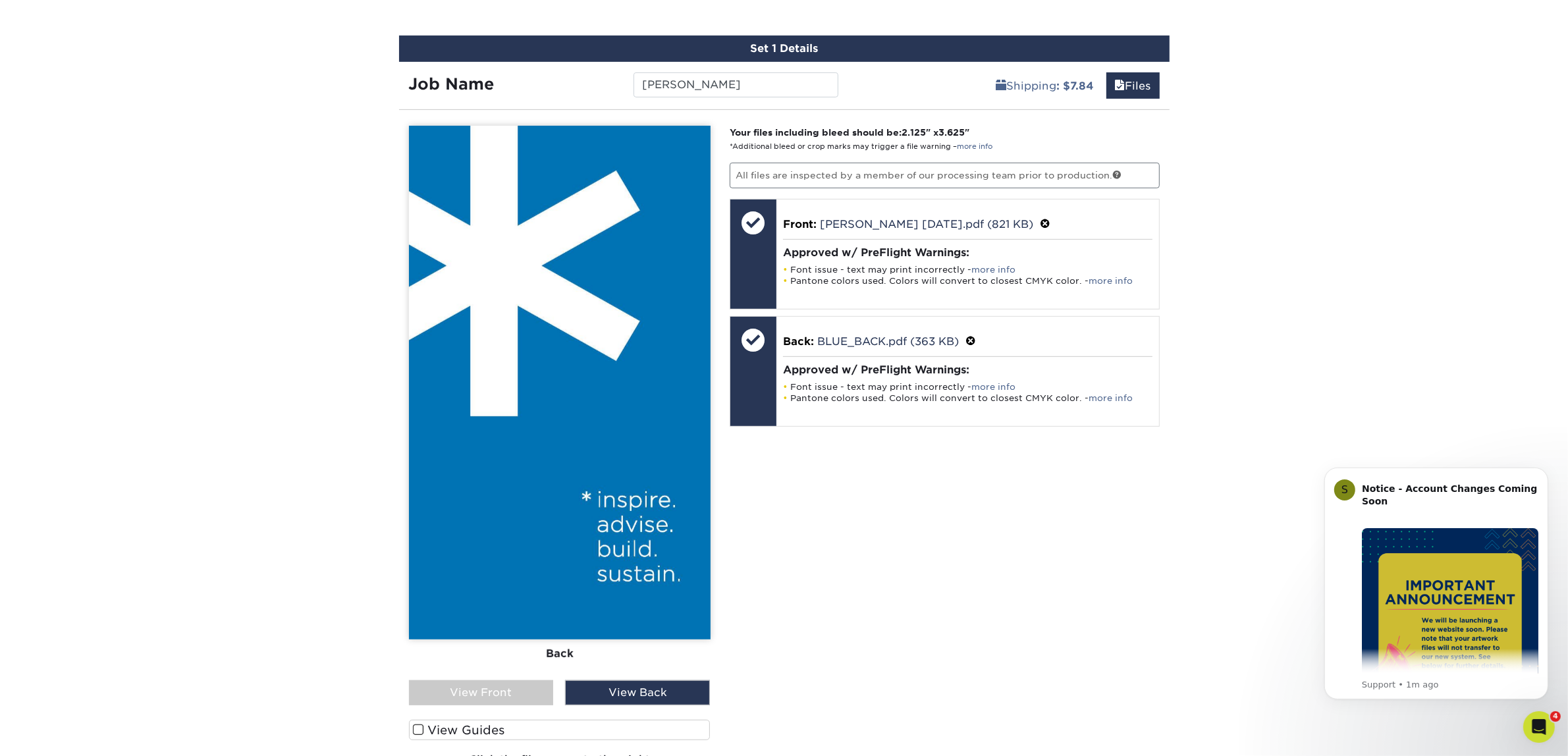
click at [525, 708] on div "Front Back View Front View Back Front" at bounding box center [559, 458] width 301 height 664
click at [525, 696] on div "View Front" at bounding box center [481, 693] width 145 height 25
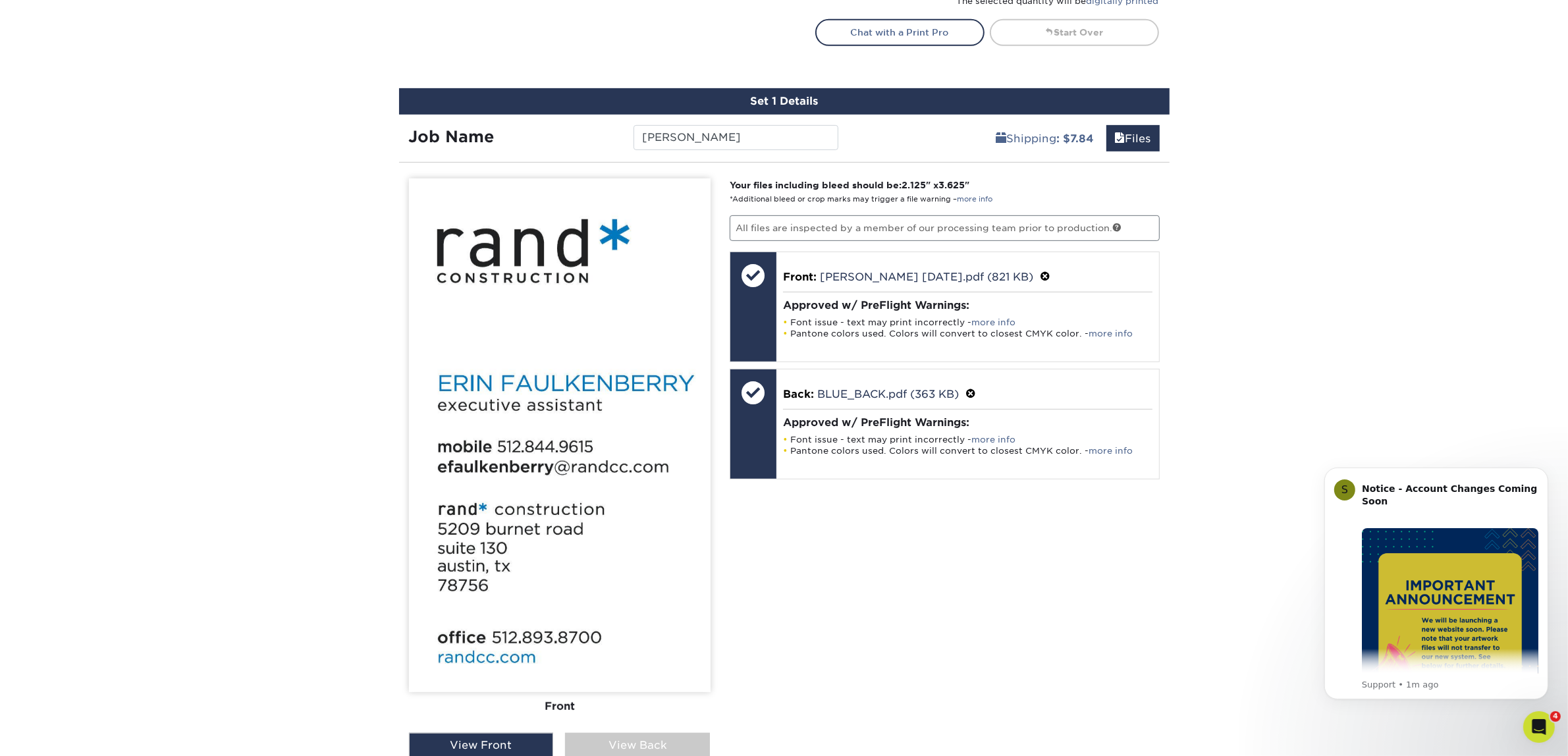
scroll to position [737, 0]
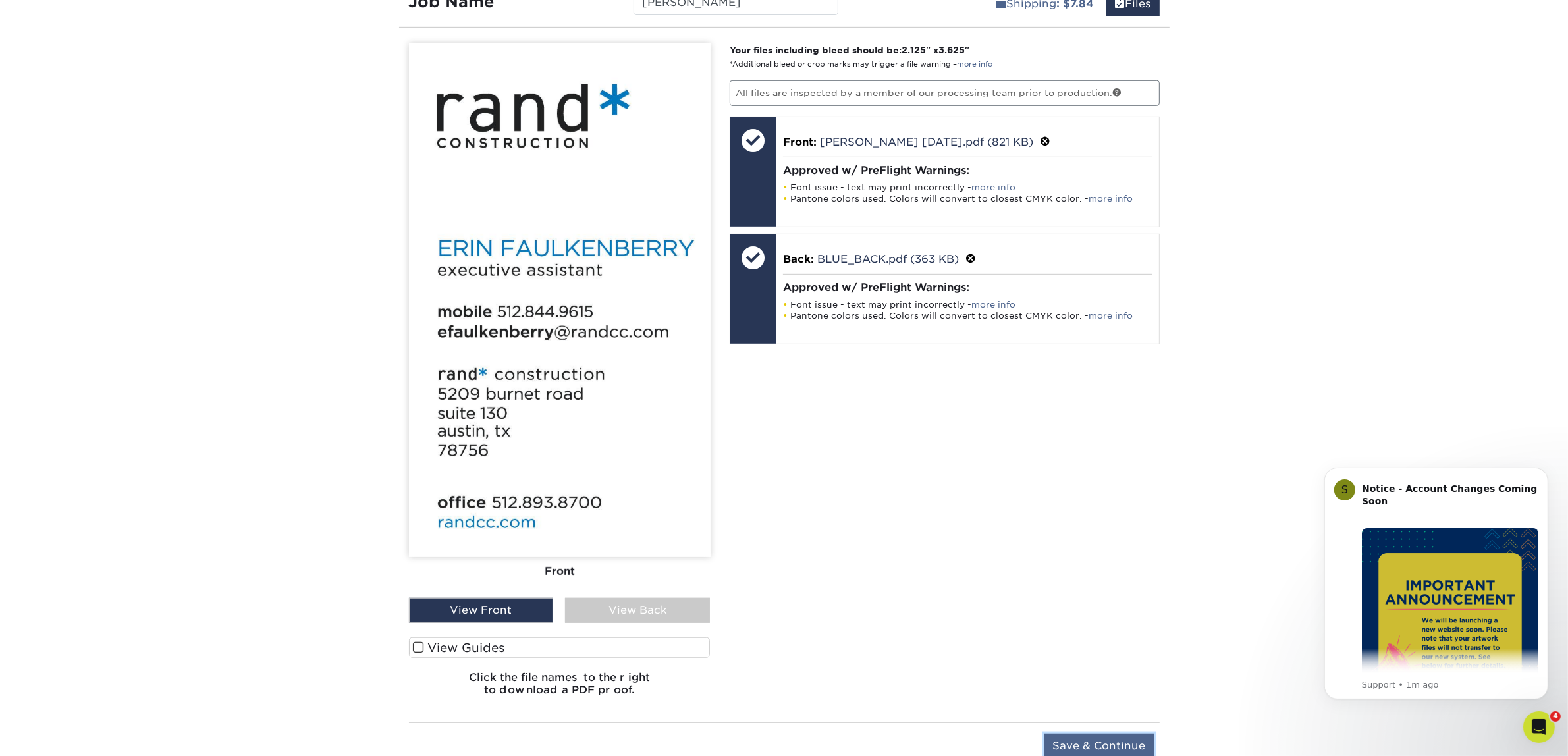
click at [1066, 740] on input "Save & Continue" at bounding box center [1099, 746] width 110 height 25
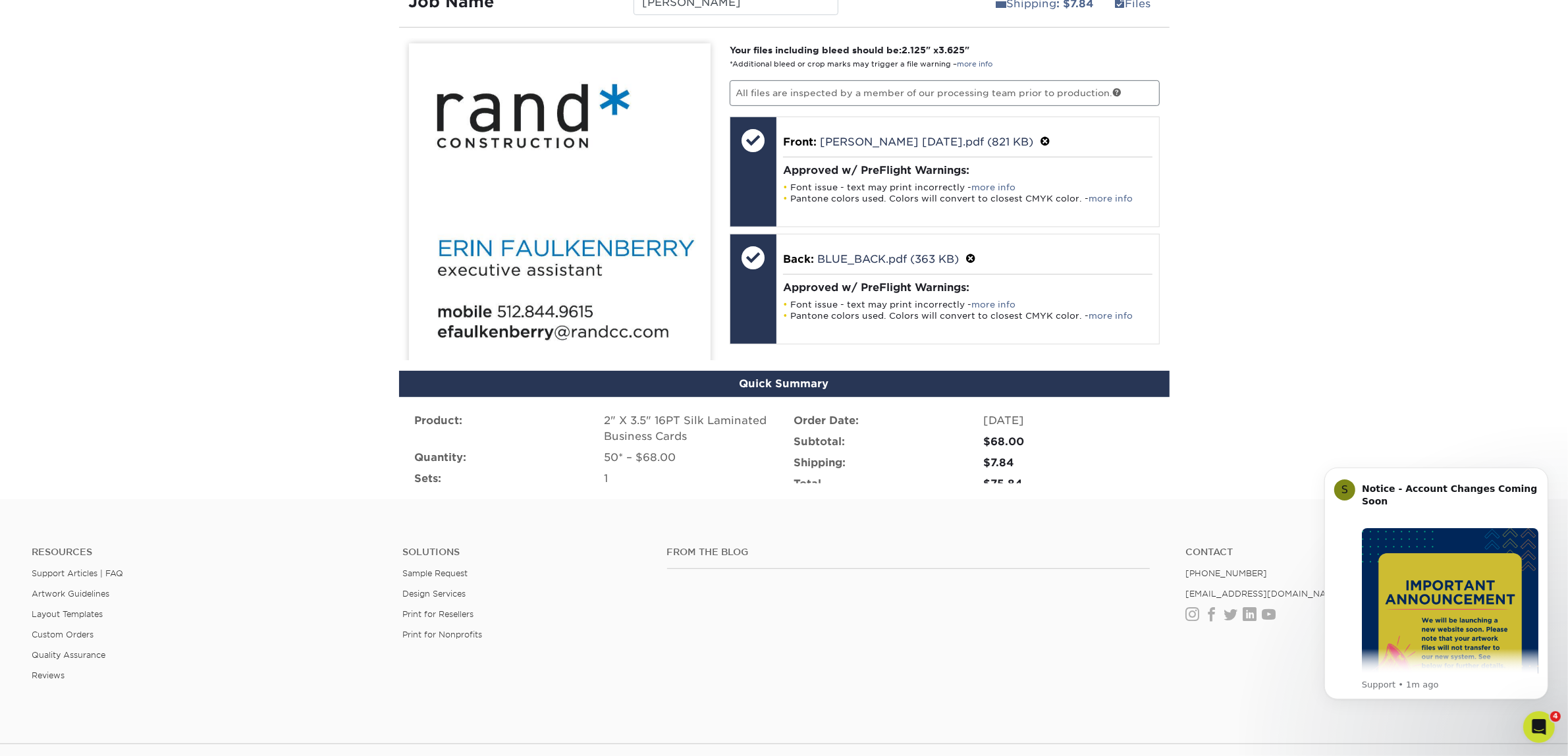
scroll to position [797, 0]
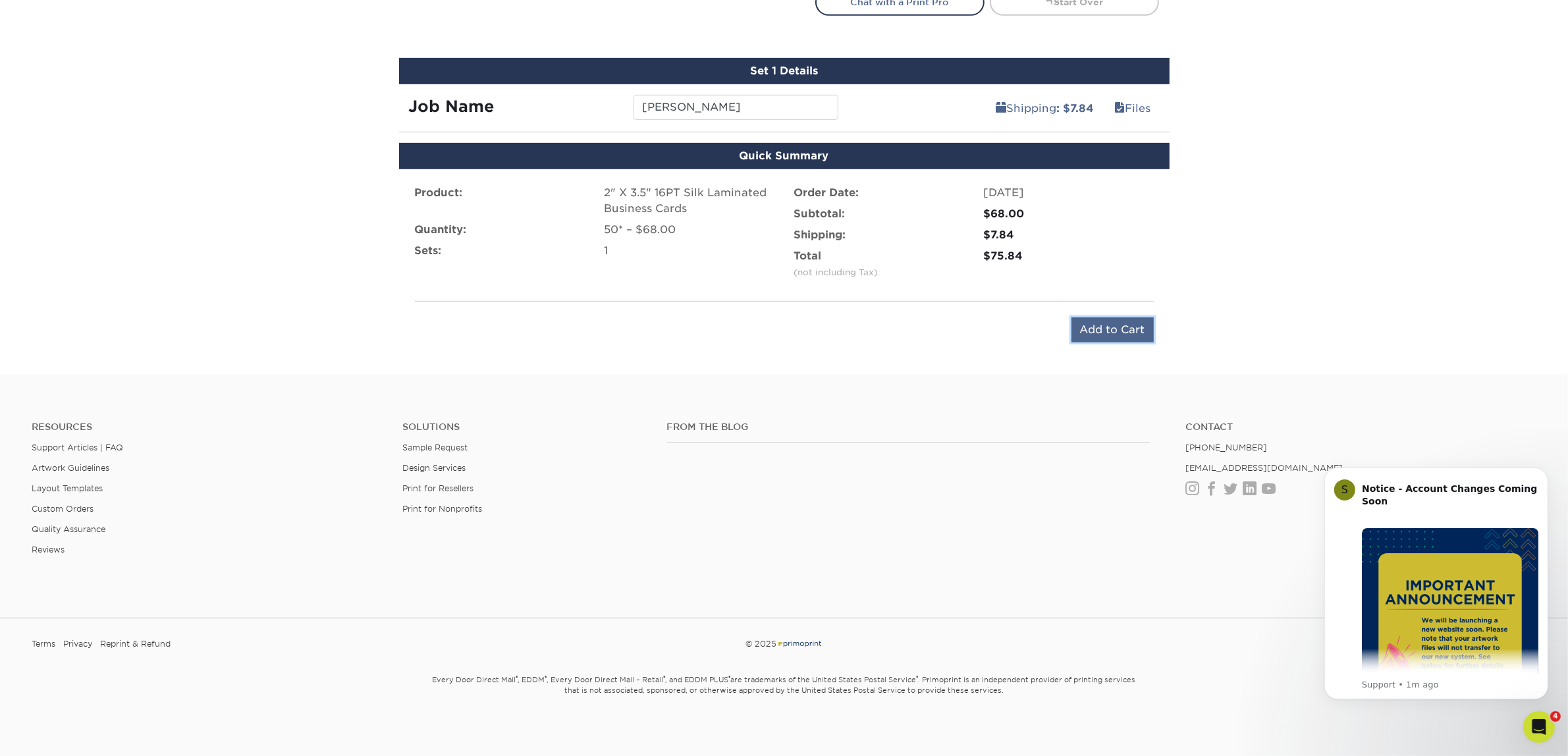
click at [1083, 327] on input "Add to Cart" at bounding box center [1113, 330] width 83 height 25
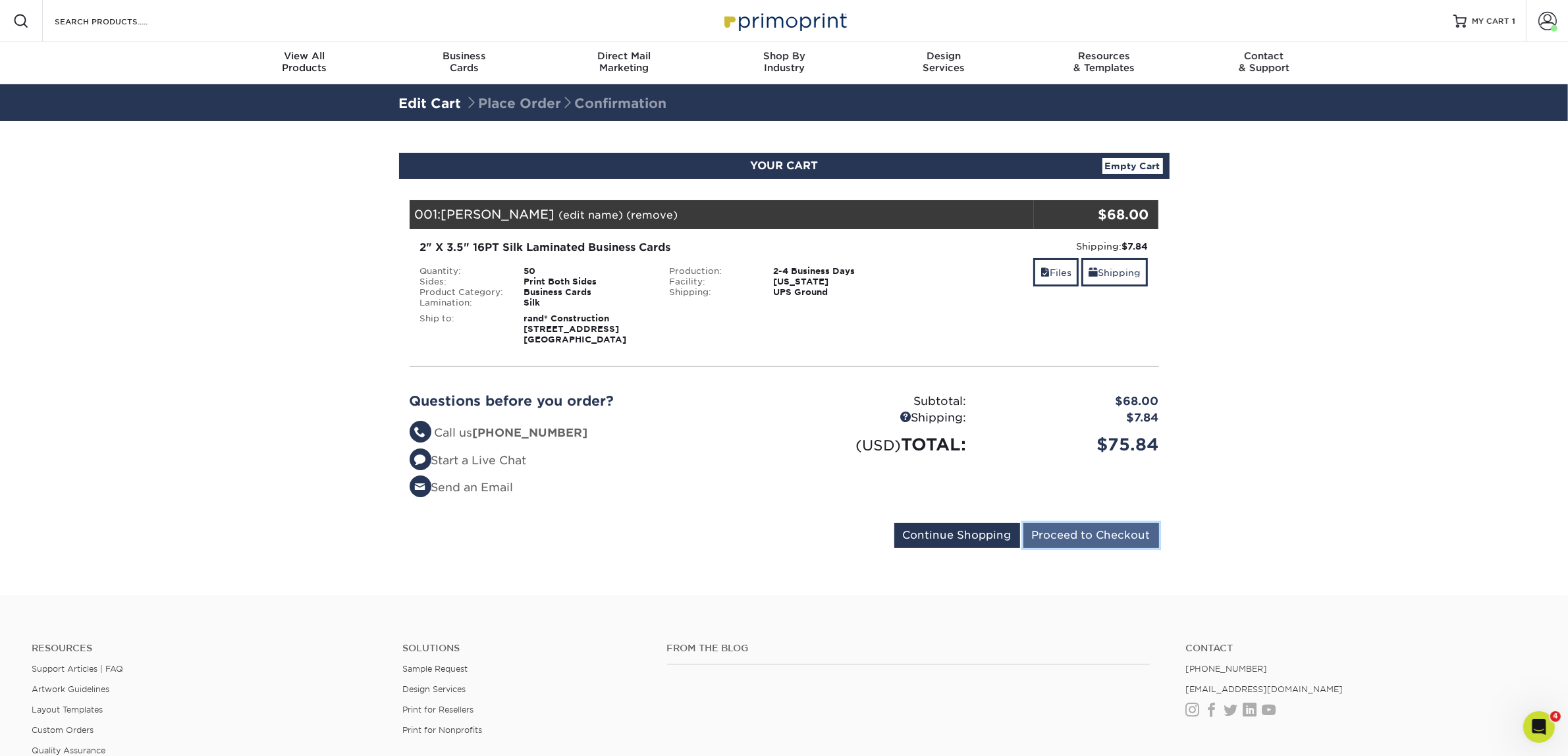
click at [1093, 536] on input "Proceed to Checkout" at bounding box center [1091, 536] width 135 height 25
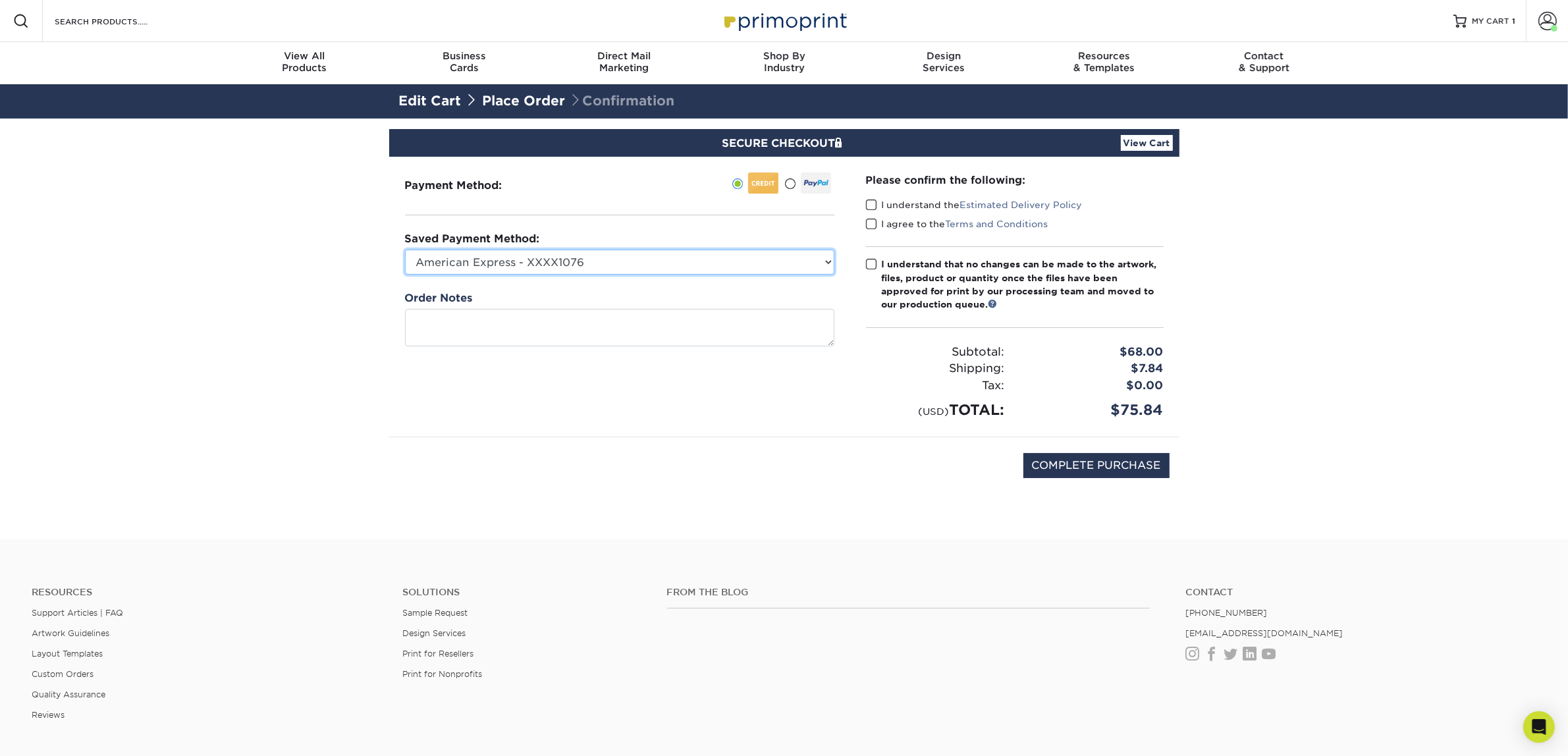
click at [452, 254] on select "American Express - XXXX1076 Visa - XXXX4105 New Credit Card" at bounding box center [619, 262] width 429 height 25
select select "74325"
click at [405, 249] on select "American Express - XXXX1076 Visa - XXXX4105 New Credit Card" at bounding box center [619, 262] width 429 height 25
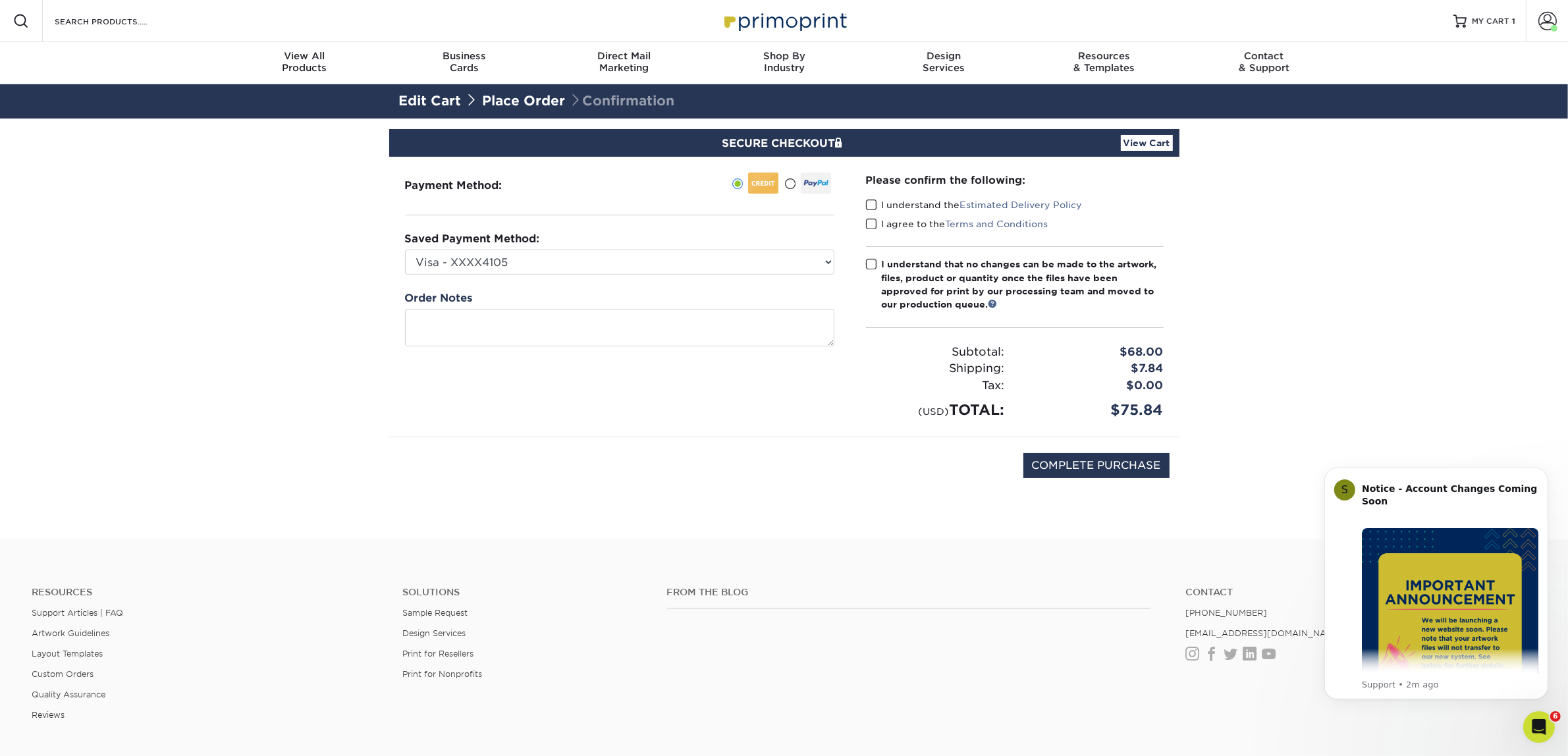
click at [868, 199] on span at bounding box center [871, 205] width 11 height 13
click at [0, 0] on input "I understand the Estimated Delivery Policy" at bounding box center [0, 0] width 0 height 0
click at [874, 225] on span at bounding box center [871, 224] width 11 height 13
click at [0, 0] on input "I agree to the Terms and Conditions" at bounding box center [0, 0] width 0 height 0
click at [871, 266] on span at bounding box center [871, 264] width 11 height 13
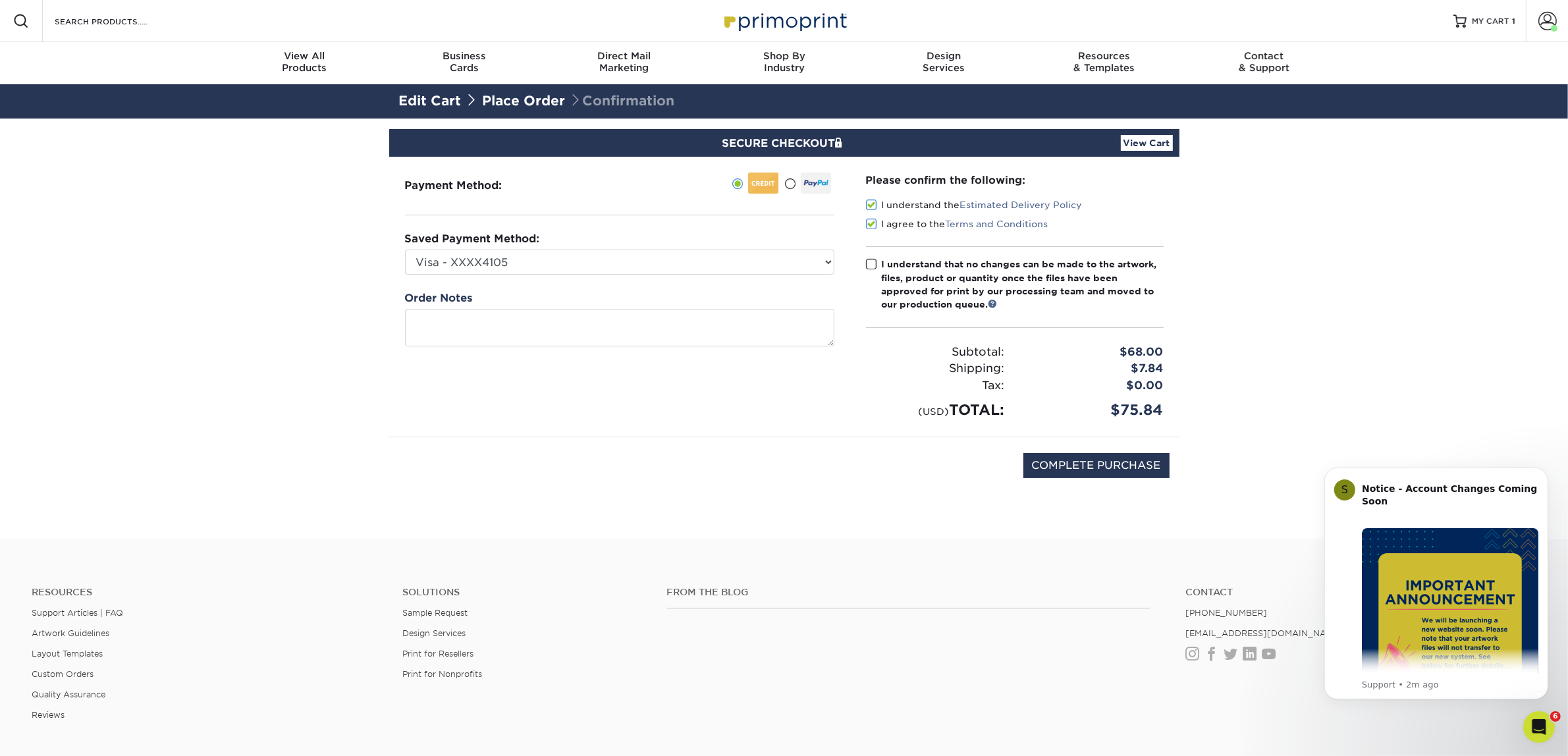
click at [0, 0] on input "I understand that no changes can be made to the artwork, files, product or quan…" at bounding box center [0, 0] width 0 height 0
click at [1072, 467] on input "COMPLETE PURCHASE" at bounding box center [1096, 466] width 146 height 25
type input "PROCESSING, PLEASE WAIT..."
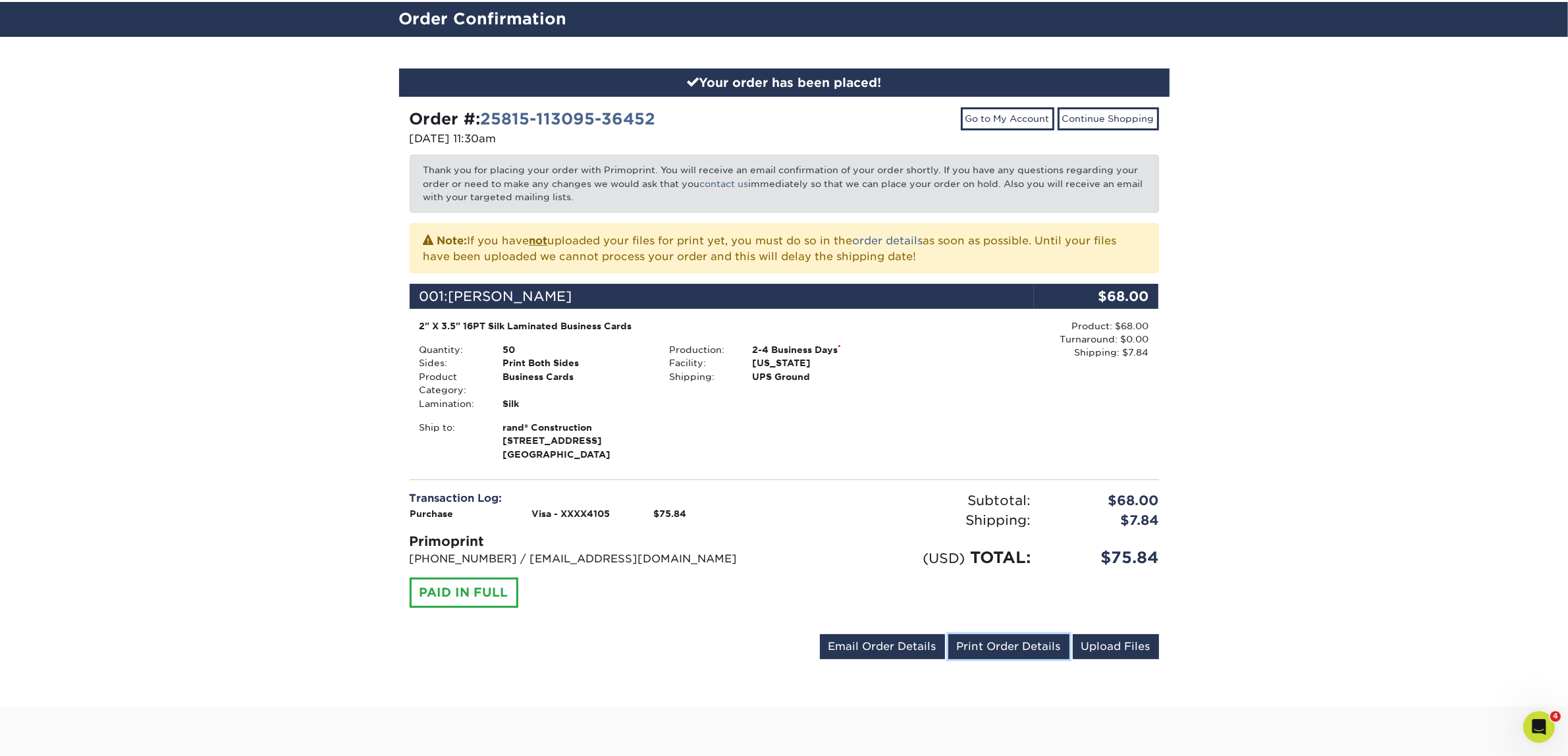
click at [978, 643] on link "Print Order Details" at bounding box center [1008, 647] width 121 height 25
